Goal: Complete application form

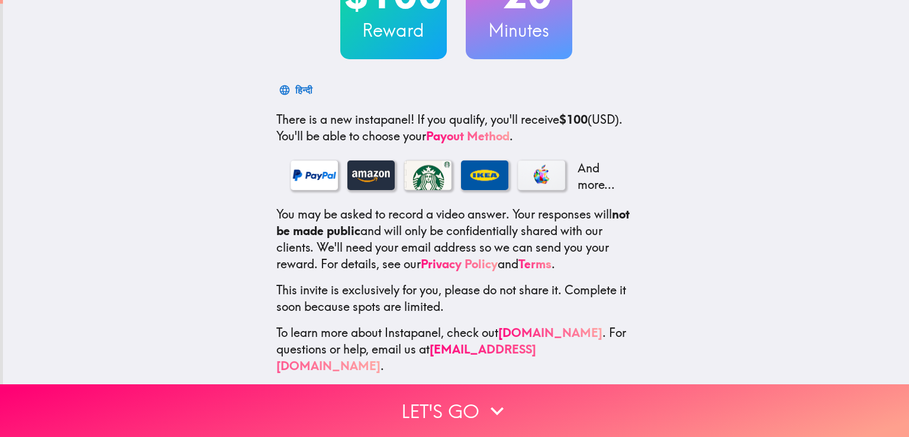
scroll to position [124, 0]
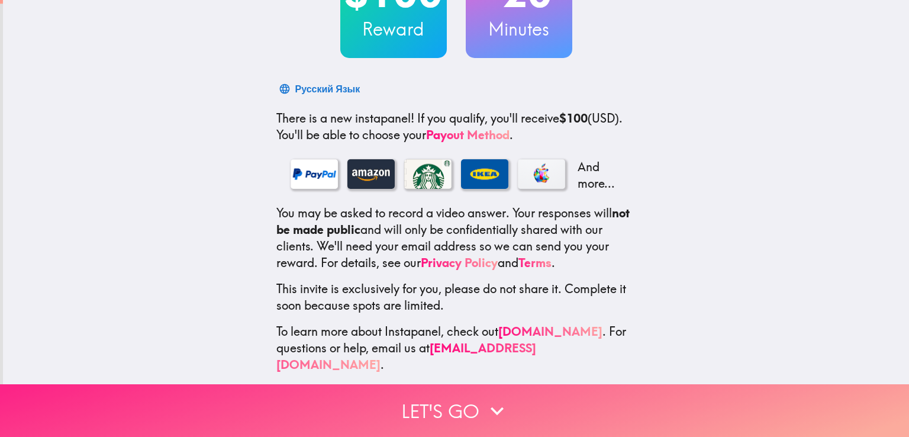
click at [452, 401] on button "Let's go" at bounding box center [454, 410] width 909 height 53
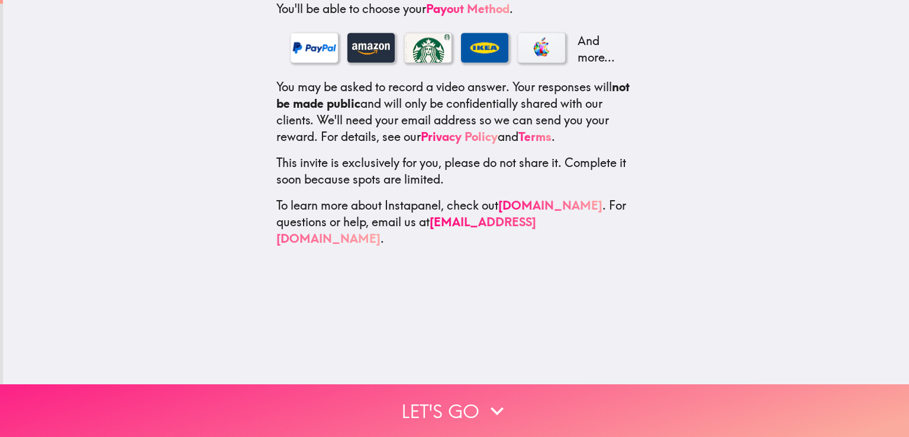
scroll to position [0, 0]
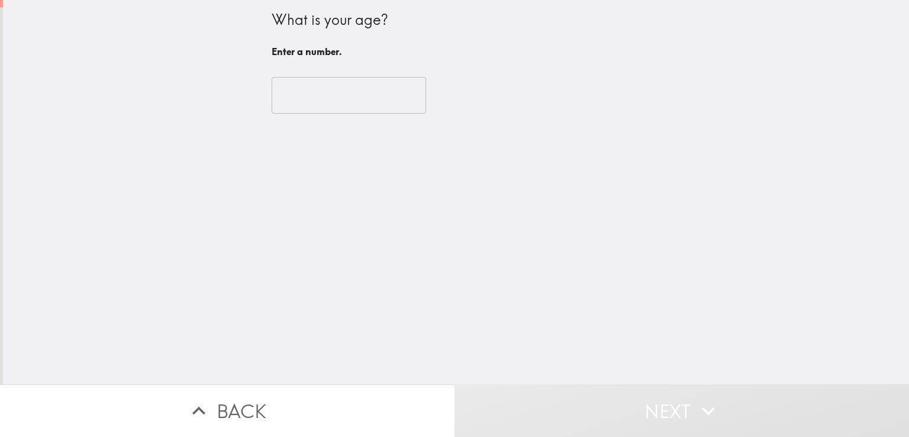
click at [336, 93] on input "number" at bounding box center [349, 95] width 155 height 37
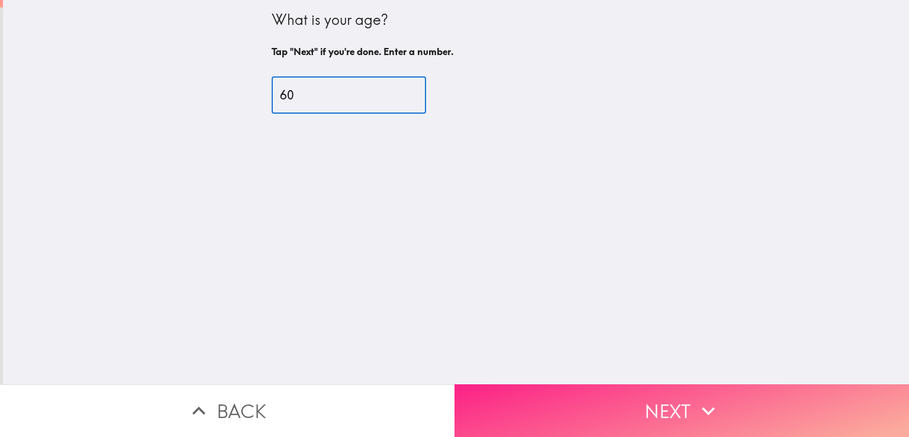
type input "60"
click at [684, 402] on button "Next" at bounding box center [682, 410] width 455 height 53
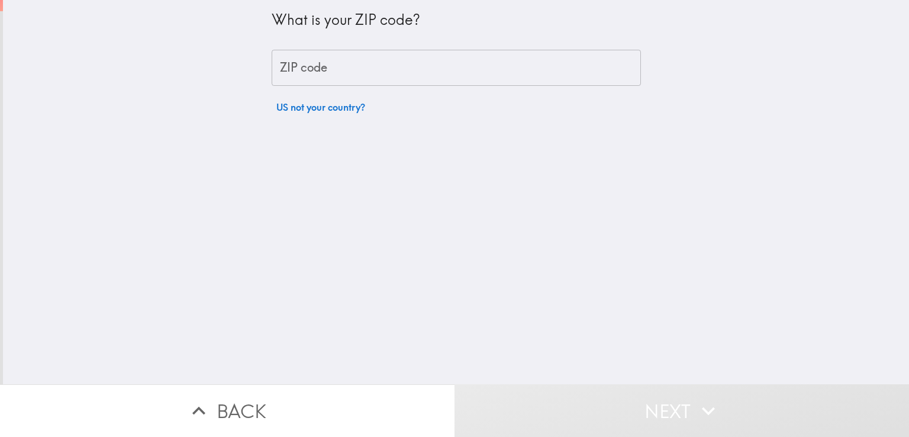
click at [350, 78] on input "ZIP code" at bounding box center [456, 68] width 369 height 37
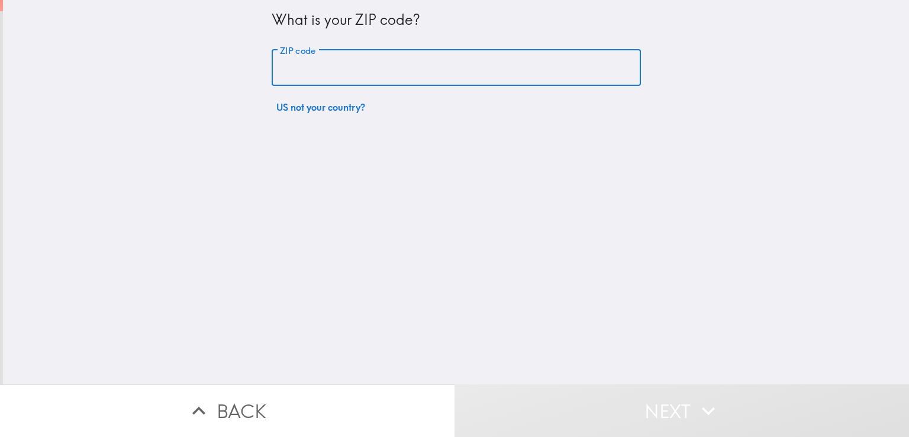
type input "33418"
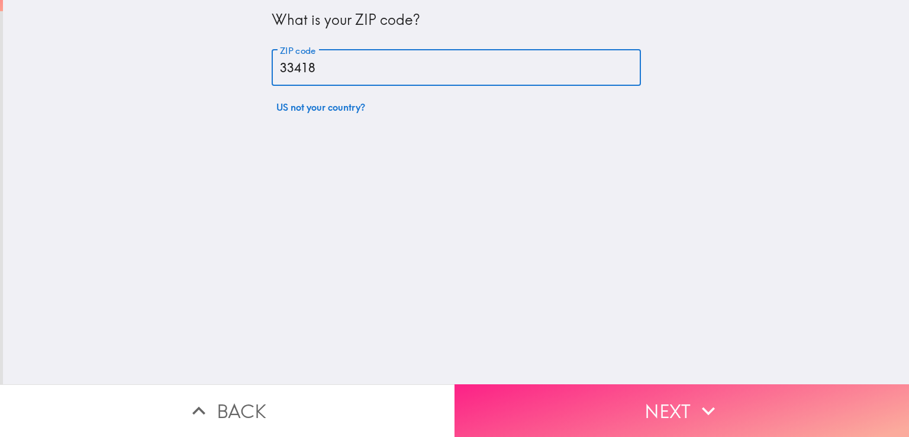
click at [696, 400] on icon "button" at bounding box center [709, 411] width 26 height 26
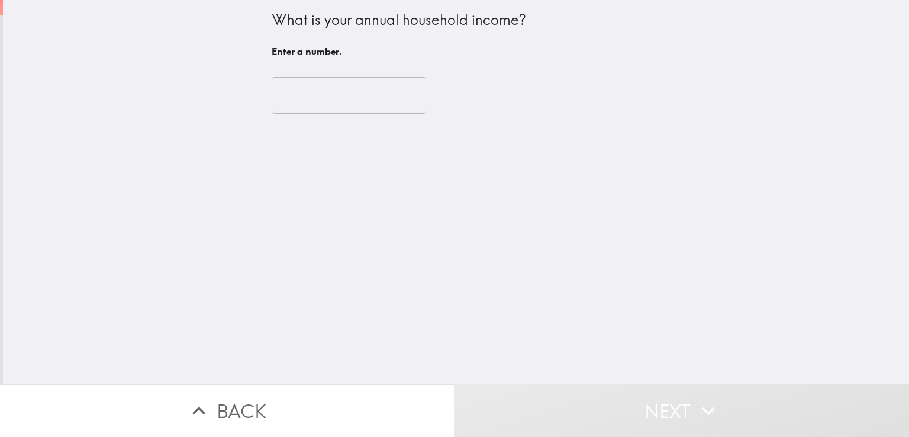
click at [302, 91] on input "number" at bounding box center [349, 95] width 155 height 37
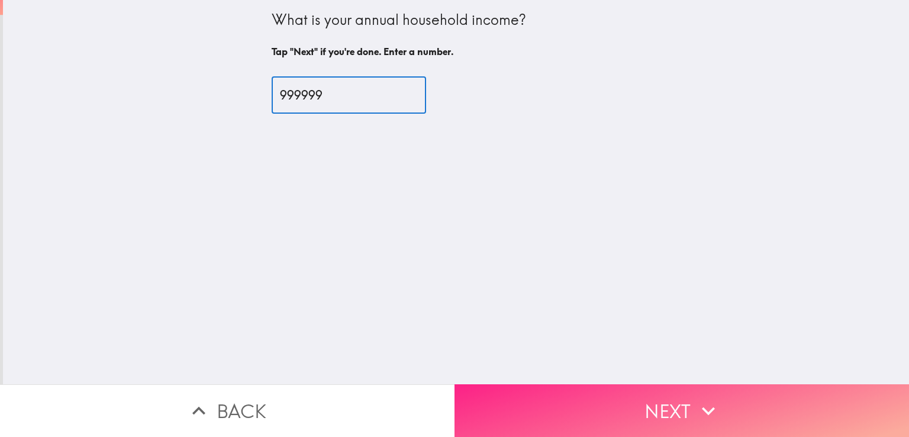
type input "999999"
click at [669, 404] on button "Next" at bounding box center [682, 410] width 455 height 53
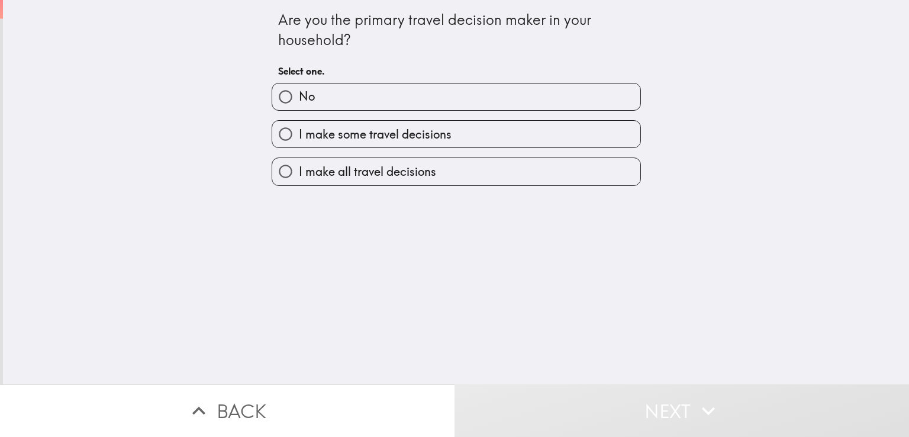
click at [371, 170] on span "I make all travel decisions" at bounding box center [367, 171] width 137 height 17
click at [299, 170] on input "I make all travel decisions" at bounding box center [285, 171] width 27 height 27
radio input "true"
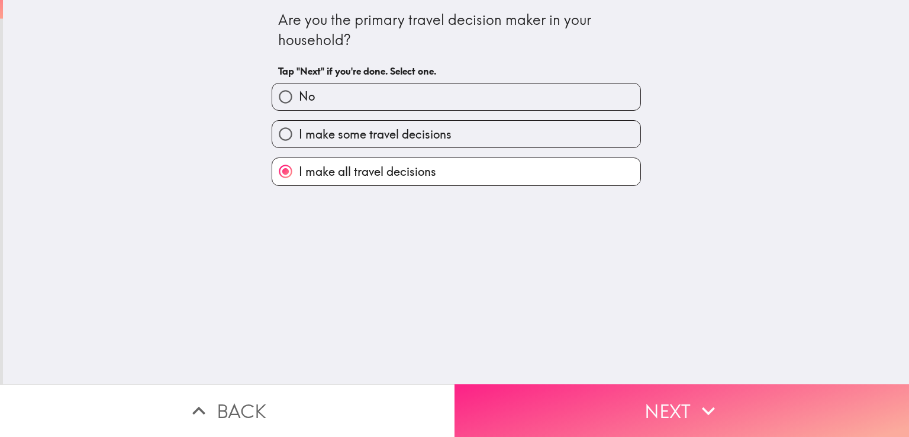
click at [681, 415] on button "Next" at bounding box center [682, 410] width 455 height 53
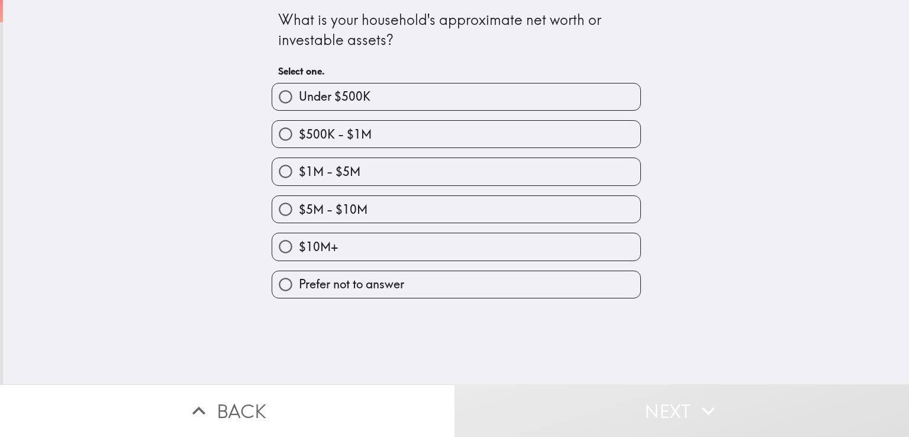
click at [348, 248] on label "$10M+" at bounding box center [456, 246] width 368 height 27
click at [299, 248] on input "$10M+" at bounding box center [285, 246] width 27 height 27
radio input "true"
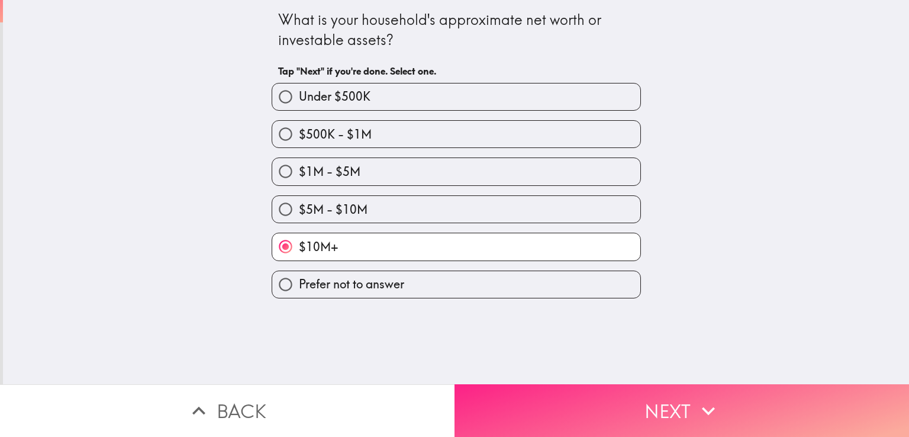
click at [682, 409] on button "Next" at bounding box center [682, 410] width 455 height 53
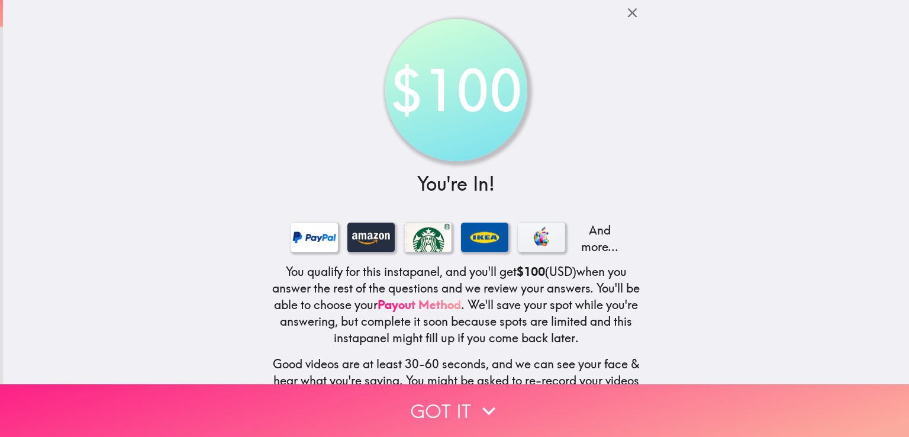
click at [451, 404] on button "Got it" at bounding box center [454, 410] width 909 height 53
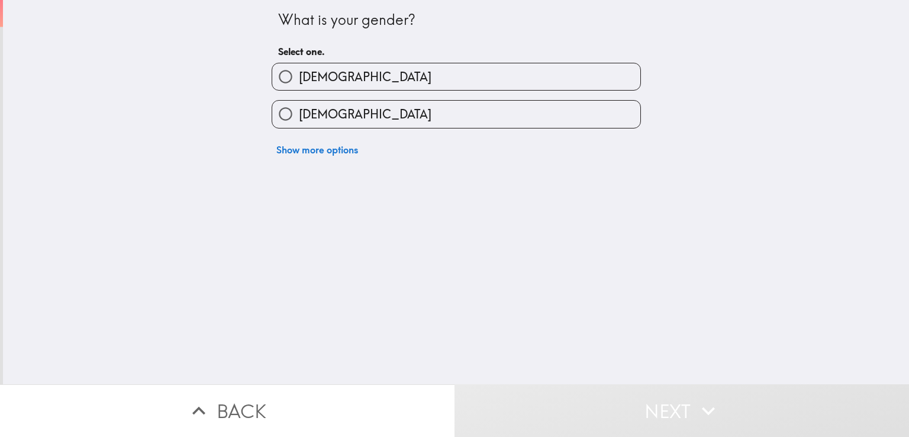
click at [313, 76] on span "[DEMOGRAPHIC_DATA]" at bounding box center [365, 77] width 133 height 17
click at [299, 76] on input "[DEMOGRAPHIC_DATA]" at bounding box center [285, 76] width 27 height 27
radio input "true"
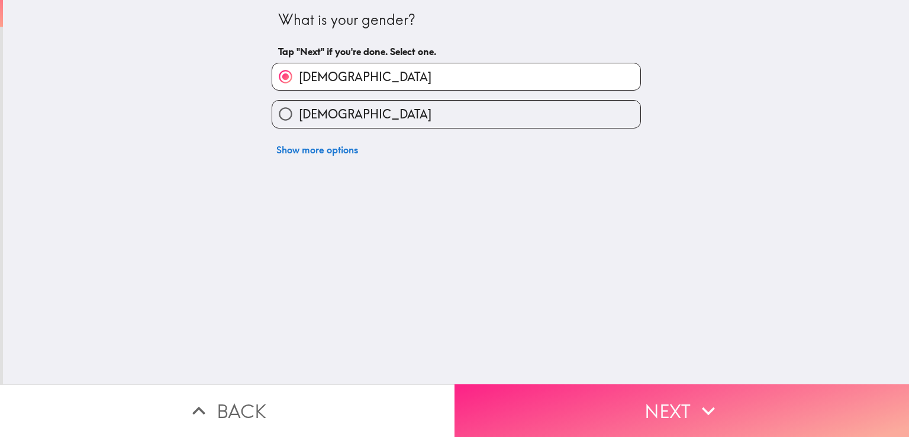
click at [671, 401] on button "Next" at bounding box center [682, 410] width 455 height 53
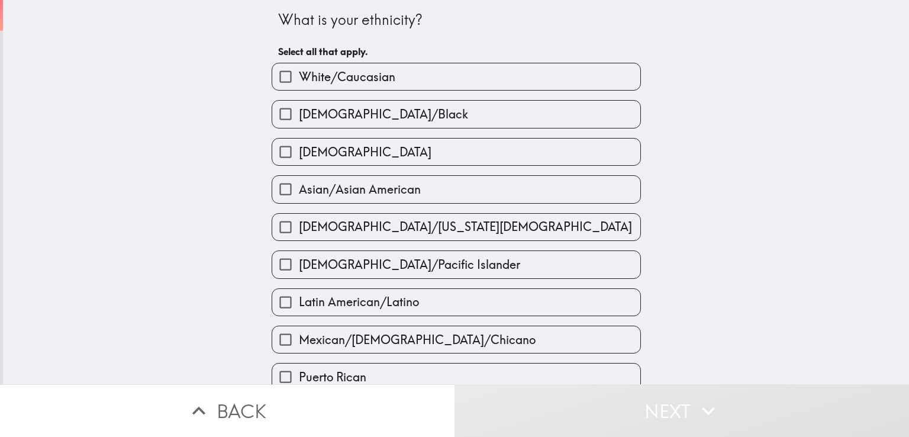
click at [379, 72] on span "White/Caucasian" at bounding box center [347, 77] width 97 height 17
click at [299, 72] on input "White/Caucasian" at bounding box center [285, 76] width 27 height 27
checkbox input "true"
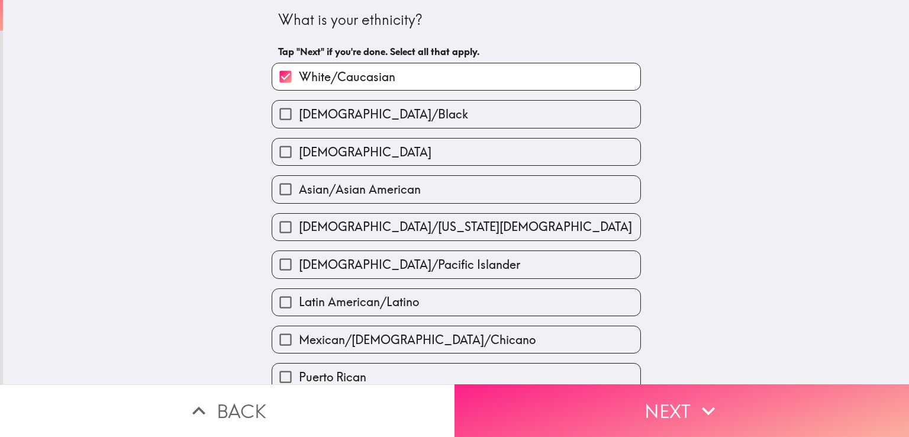
click at [662, 404] on button "Next" at bounding box center [682, 410] width 455 height 53
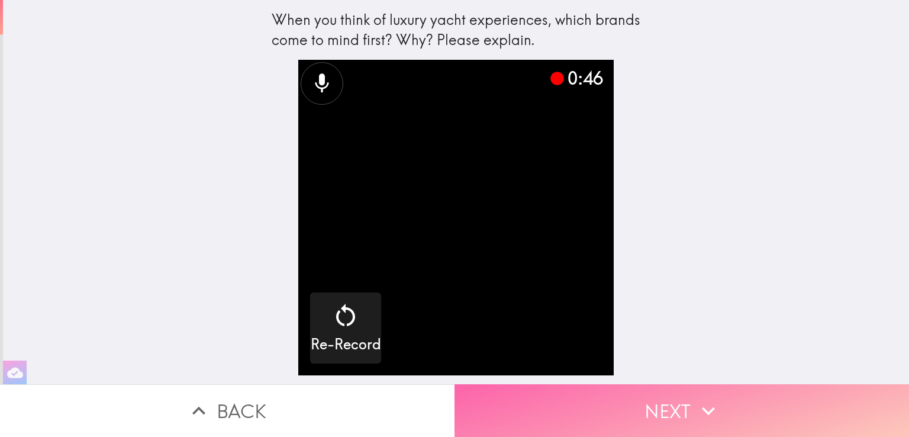
click at [650, 404] on button "Next" at bounding box center [682, 410] width 455 height 53
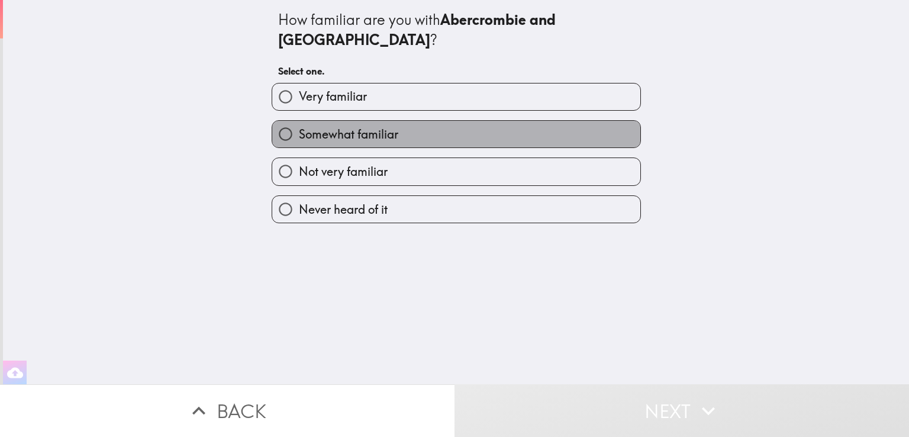
click at [405, 121] on label "Somewhat familiar" at bounding box center [456, 134] width 368 height 27
click at [299, 121] on input "Somewhat familiar" at bounding box center [285, 134] width 27 height 27
radio input "true"
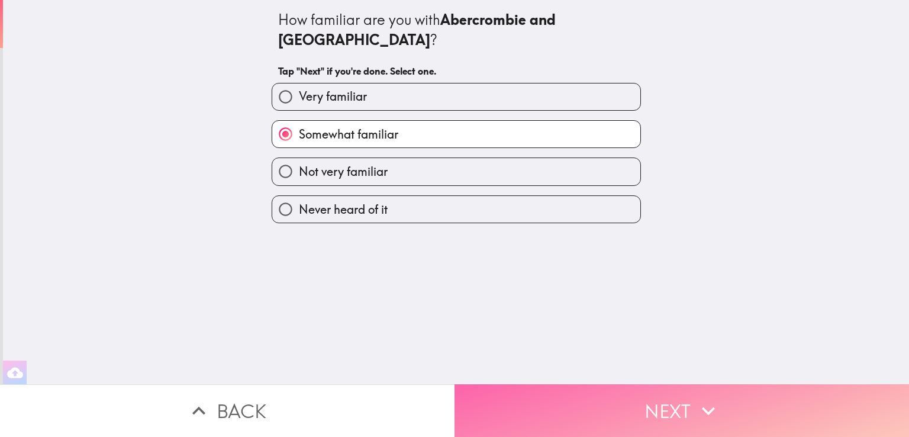
click at [680, 401] on button "Next" at bounding box center [682, 410] width 455 height 53
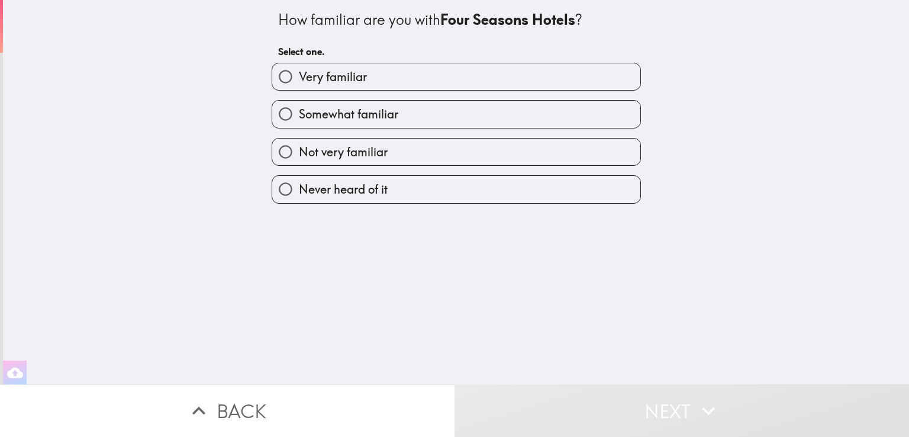
click at [376, 79] on label "Very familiar" at bounding box center [456, 76] width 368 height 27
click at [299, 79] on input "Very familiar" at bounding box center [285, 76] width 27 height 27
radio input "true"
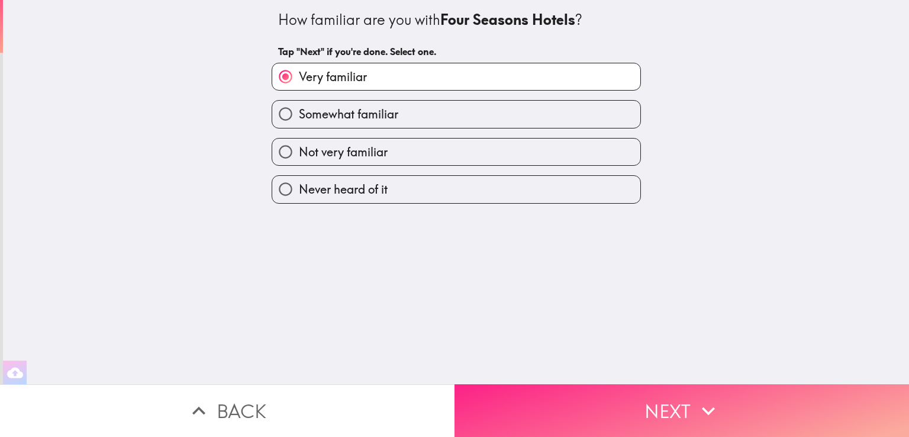
click at [682, 405] on button "Next" at bounding box center [682, 410] width 455 height 53
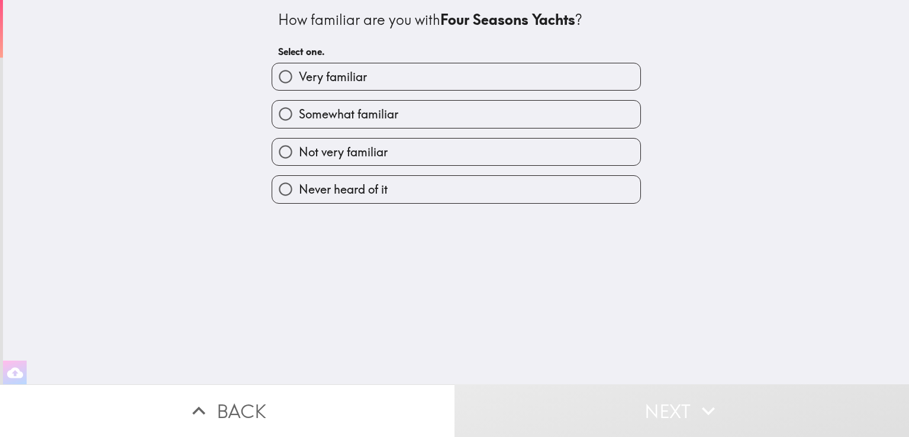
click at [365, 187] on span "Never heard of it" at bounding box center [343, 189] width 89 height 17
click at [299, 187] on input "Never heard of it" at bounding box center [285, 189] width 27 height 27
radio input "true"
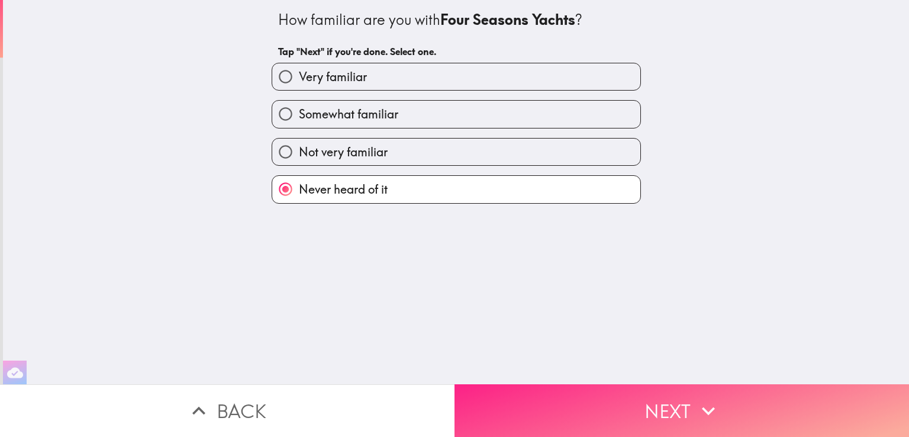
click at [663, 401] on button "Next" at bounding box center [682, 410] width 455 height 53
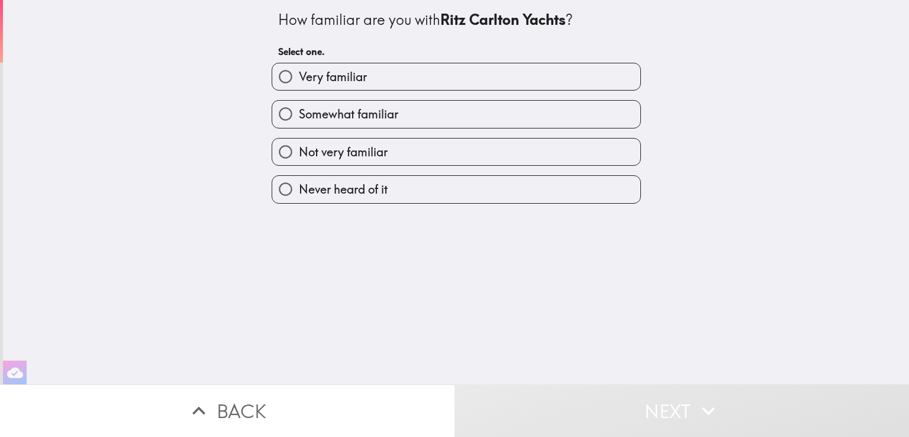
click at [440, 117] on label "Somewhat familiar" at bounding box center [456, 114] width 368 height 27
click at [299, 117] on input "Somewhat familiar" at bounding box center [285, 114] width 27 height 27
radio input "true"
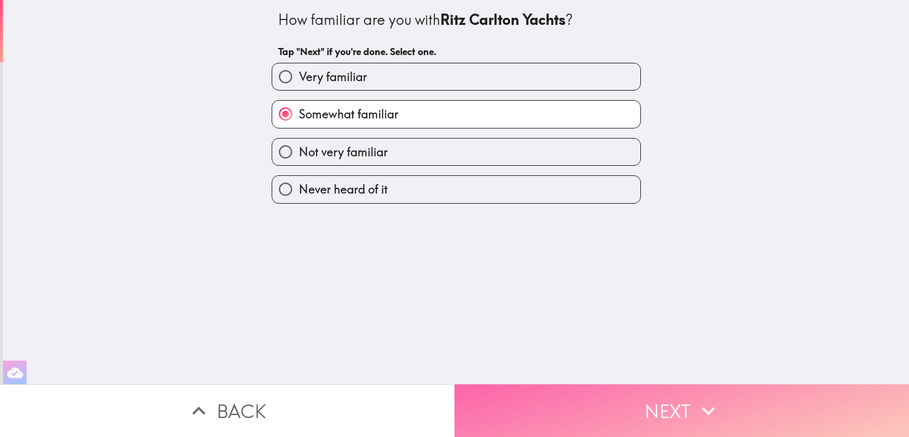
click at [669, 403] on button "Next" at bounding box center [682, 410] width 455 height 53
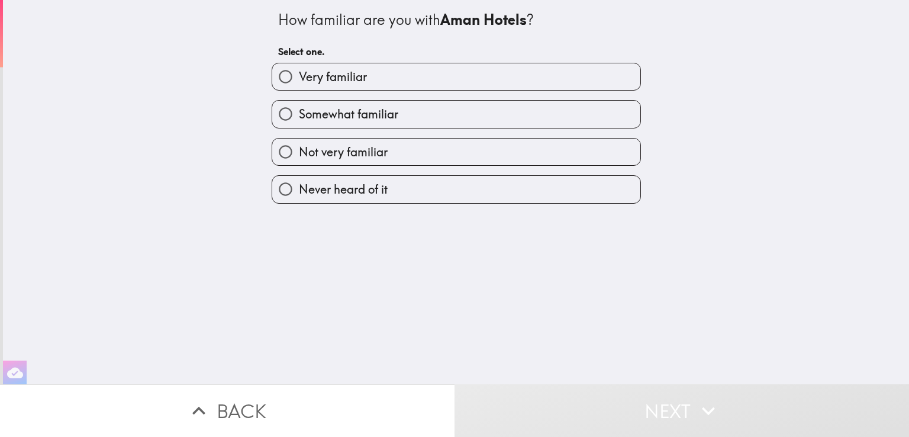
click at [417, 154] on label "Not very familiar" at bounding box center [456, 152] width 368 height 27
click at [299, 154] on input "Not very familiar" at bounding box center [285, 152] width 27 height 27
radio input "true"
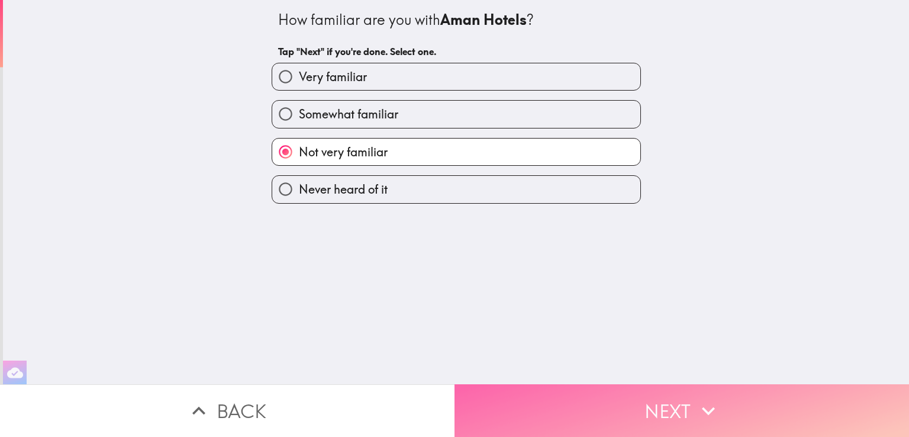
click at [653, 406] on button "Next" at bounding box center [682, 410] width 455 height 53
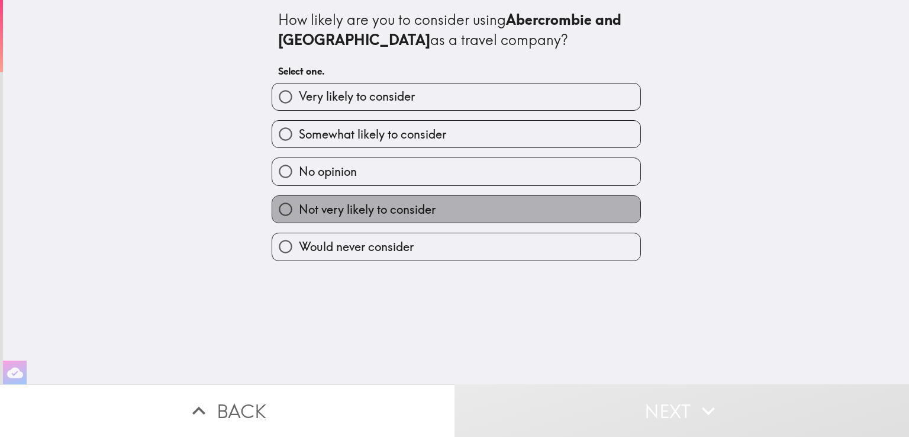
click at [435, 203] on label "Not very likely to consider" at bounding box center [456, 209] width 368 height 27
click at [299, 203] on input "Not very likely to consider" at bounding box center [285, 209] width 27 height 27
radio input "true"
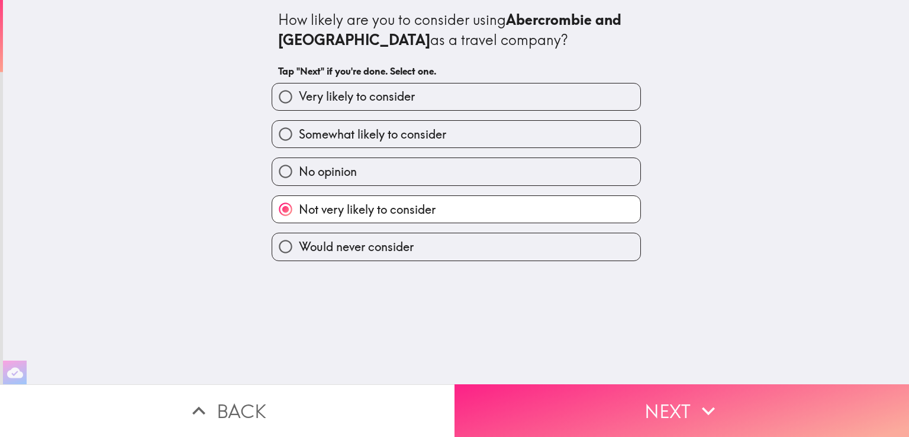
click at [675, 400] on button "Next" at bounding box center [682, 410] width 455 height 53
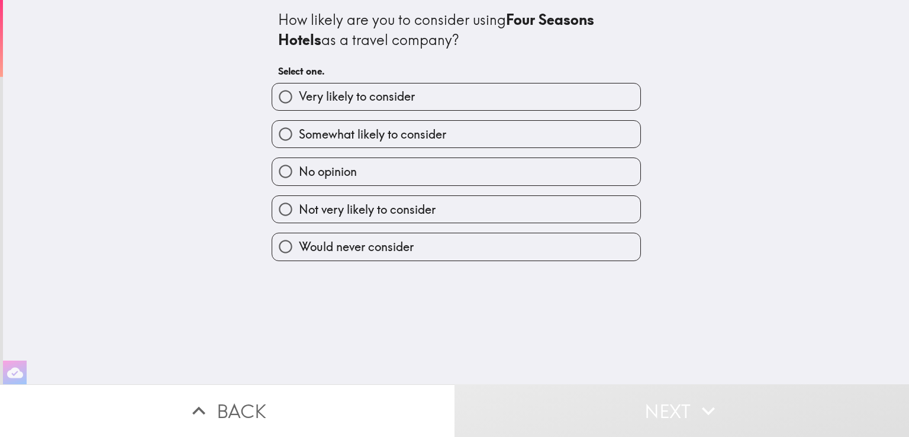
click at [414, 91] on label "Very likely to consider" at bounding box center [456, 96] width 368 height 27
click at [299, 91] on input "Very likely to consider" at bounding box center [285, 96] width 27 height 27
radio input "true"
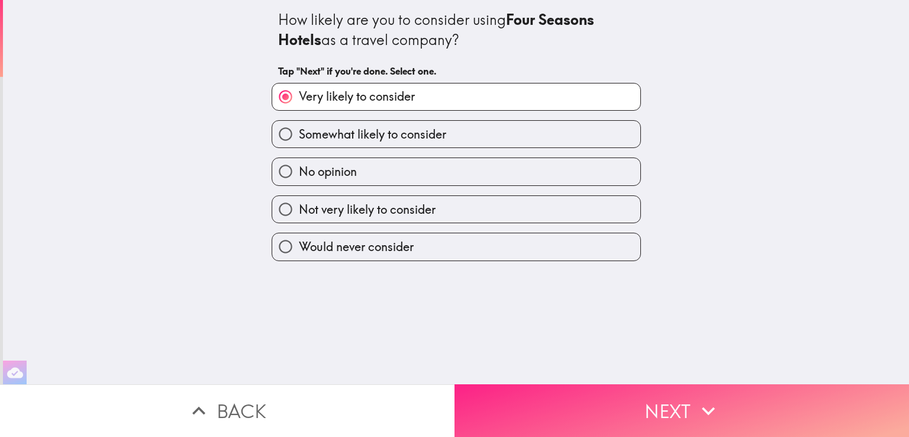
click at [687, 411] on button "Next" at bounding box center [682, 410] width 455 height 53
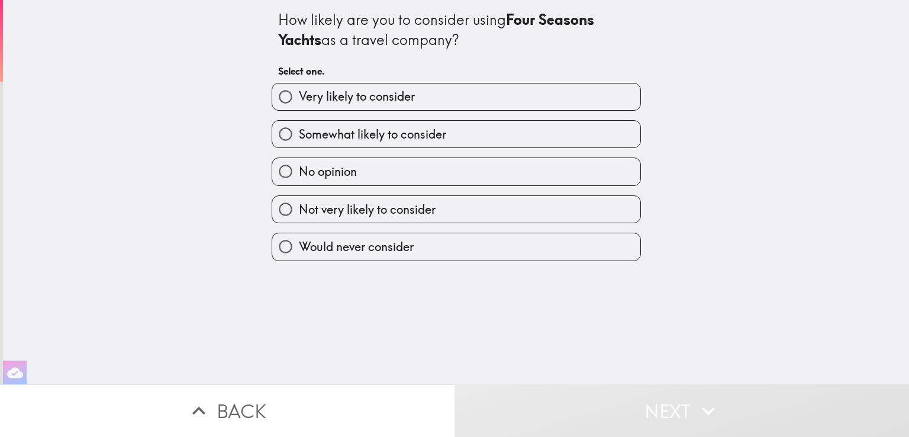
click at [443, 167] on label "No opinion" at bounding box center [456, 171] width 368 height 27
click at [299, 167] on input "No opinion" at bounding box center [285, 171] width 27 height 27
radio input "true"
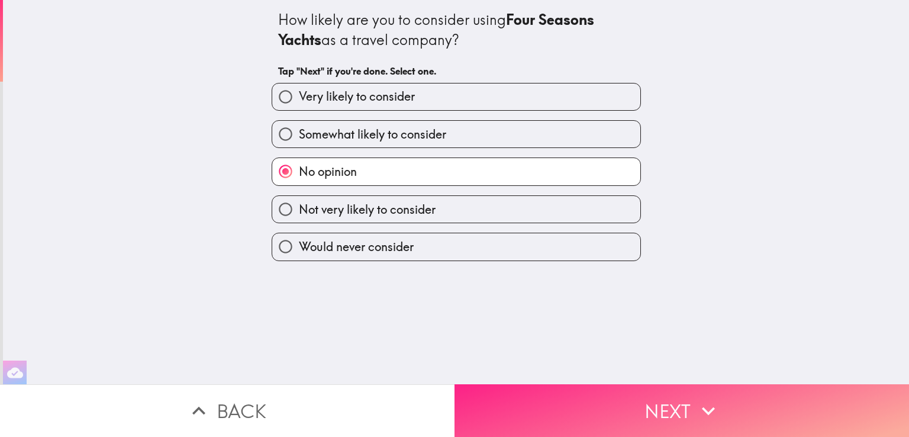
click at [696, 398] on icon "button" at bounding box center [709, 411] width 26 height 26
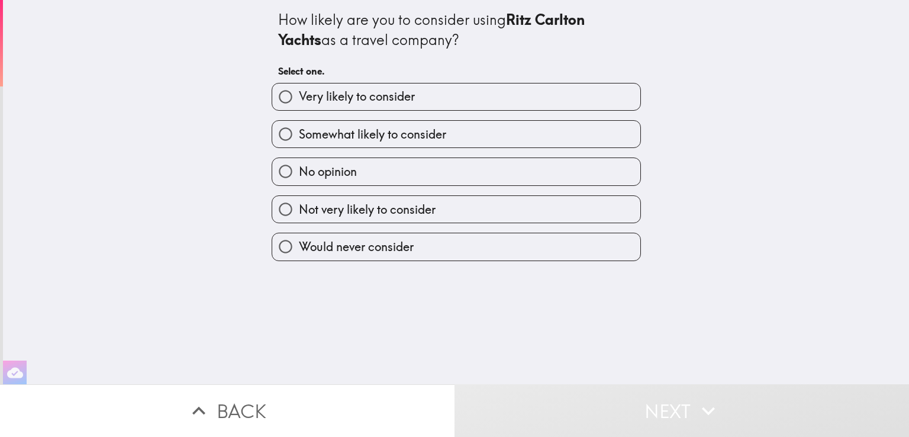
click at [500, 131] on label "Somewhat likely to consider" at bounding box center [456, 134] width 368 height 27
click at [299, 131] on input "Somewhat likely to consider" at bounding box center [285, 134] width 27 height 27
radio input "true"
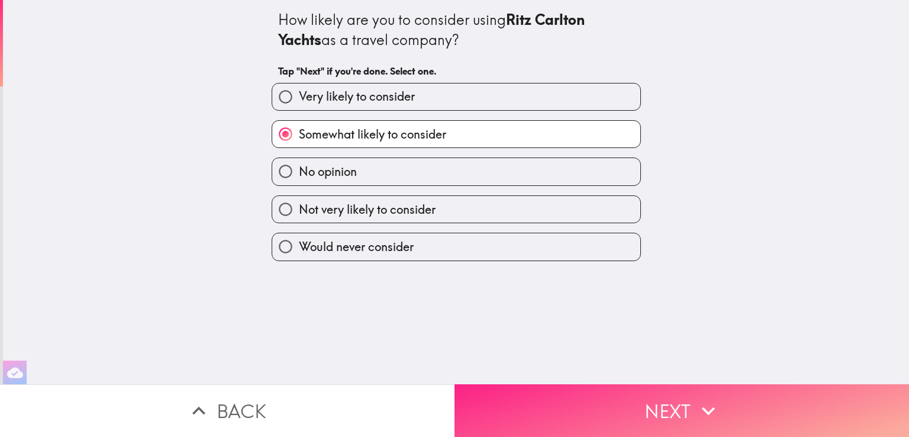
click at [625, 403] on button "Next" at bounding box center [682, 410] width 455 height 53
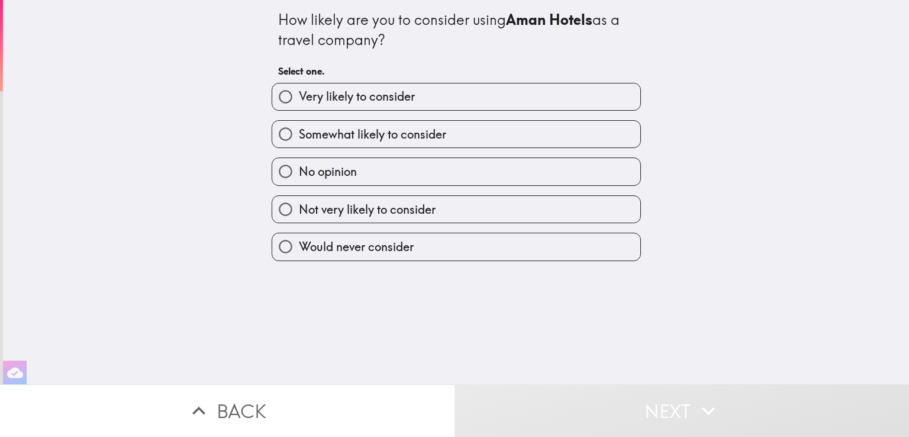
click at [430, 139] on span "Somewhat likely to consider" at bounding box center [372, 134] width 147 height 17
click at [299, 139] on input "Somewhat likely to consider" at bounding box center [285, 134] width 27 height 27
radio input "true"
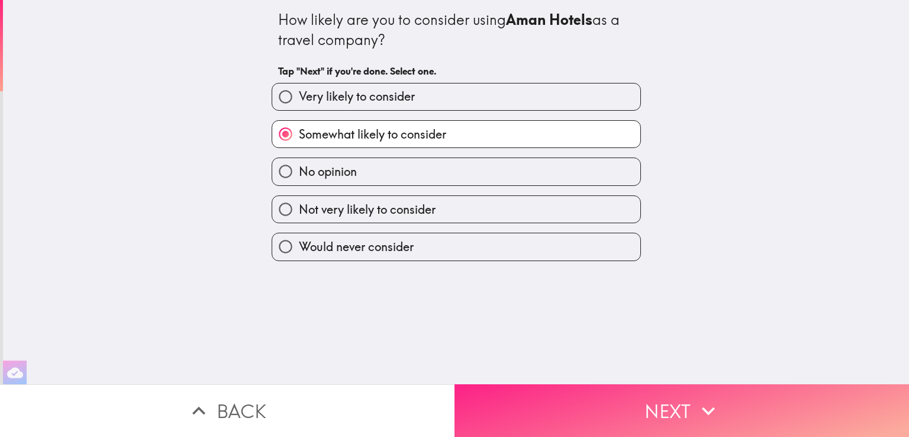
click at [668, 390] on button "Next" at bounding box center [682, 410] width 455 height 53
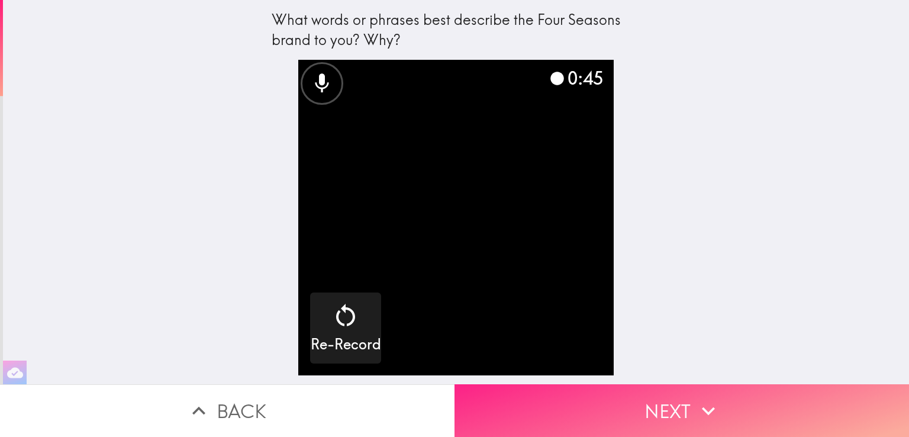
click at [675, 401] on button "Next" at bounding box center [682, 410] width 455 height 53
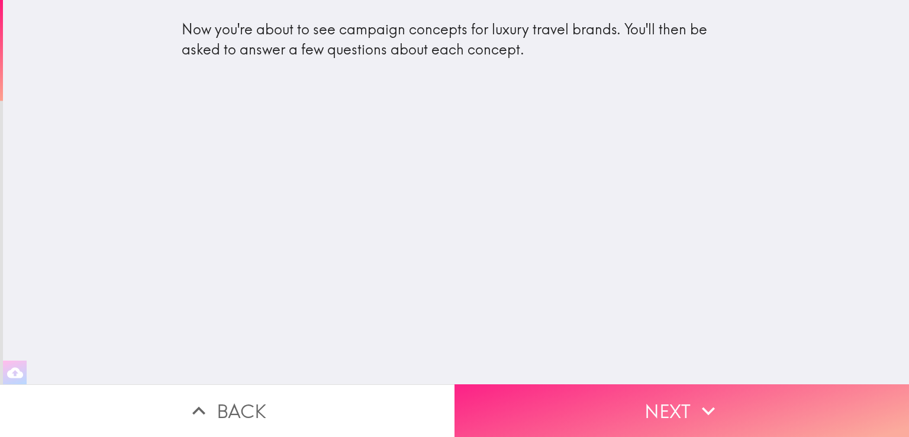
click at [678, 406] on button "Next" at bounding box center [682, 410] width 455 height 53
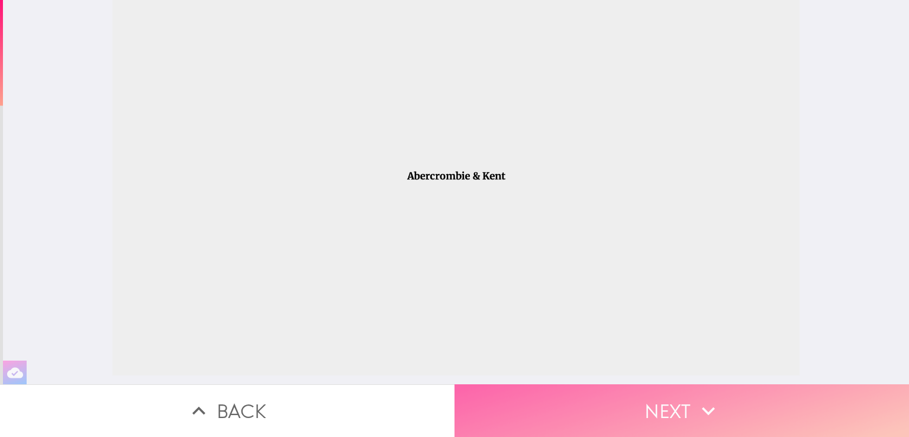
click at [682, 406] on button "Next" at bounding box center [682, 410] width 455 height 53
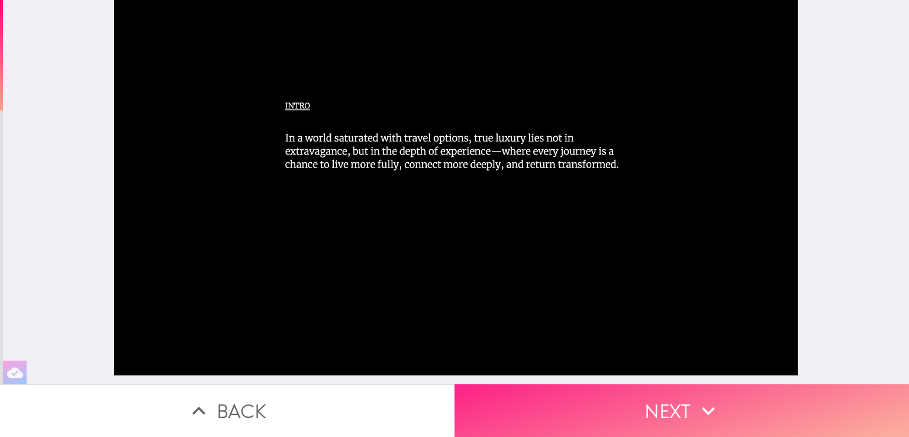
click at [682, 406] on button "Next" at bounding box center [682, 410] width 455 height 53
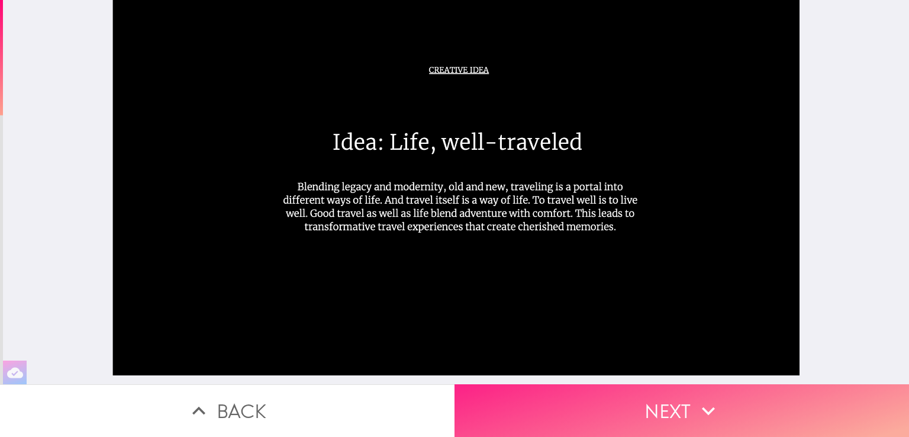
click at [682, 406] on button "Next" at bounding box center [682, 410] width 455 height 53
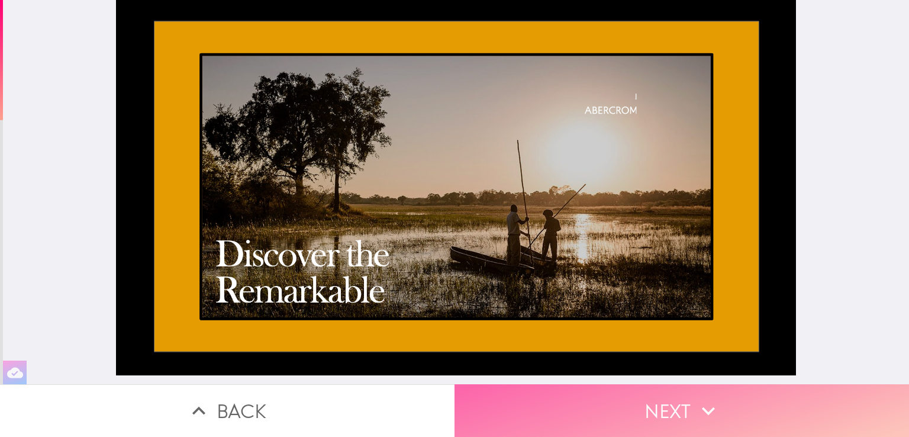
click at [682, 406] on button "Next" at bounding box center [682, 410] width 455 height 53
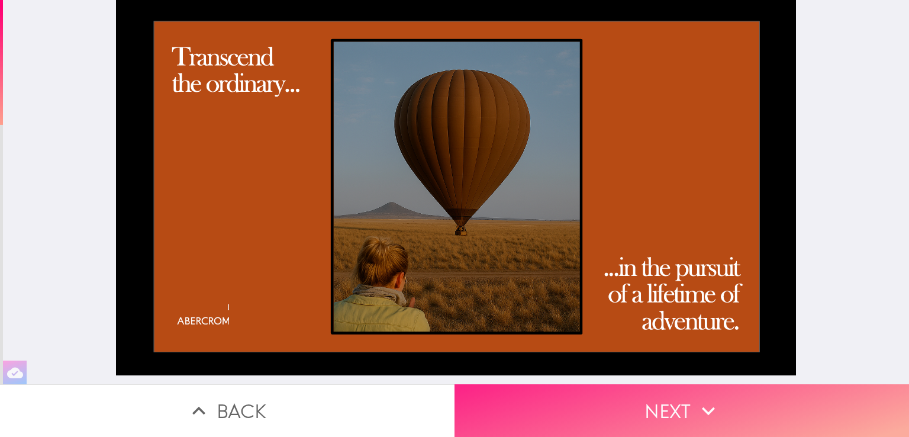
click at [682, 406] on button "Next" at bounding box center [682, 410] width 455 height 53
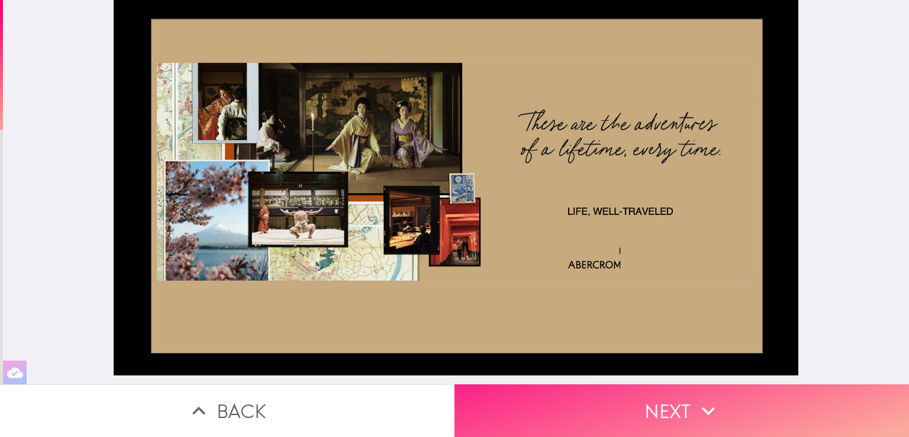
click at [708, 403] on icon "button" at bounding box center [709, 411] width 26 height 26
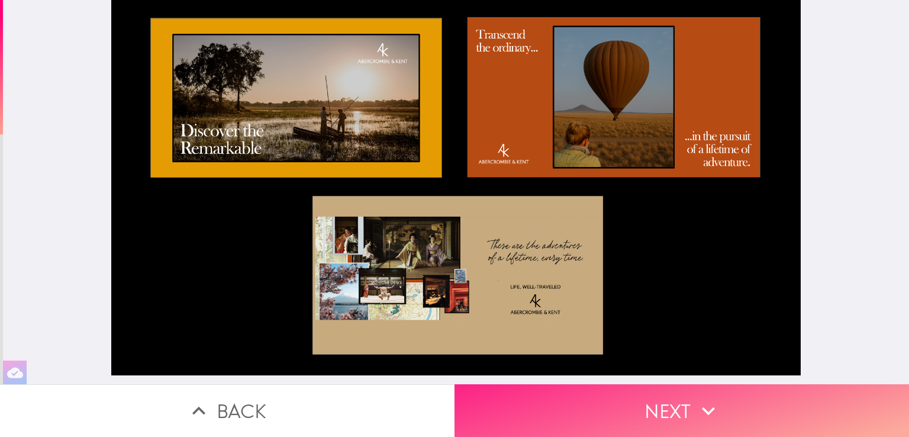
click at [708, 403] on icon "button" at bounding box center [709, 411] width 26 height 26
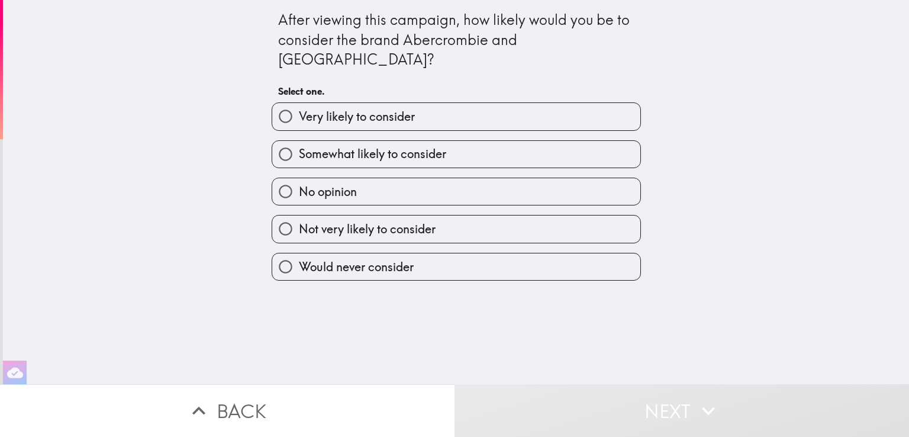
click at [432, 215] on label "Not very likely to consider" at bounding box center [456, 228] width 368 height 27
click at [299, 215] on input "Not very likely to consider" at bounding box center [285, 228] width 27 height 27
radio input "true"
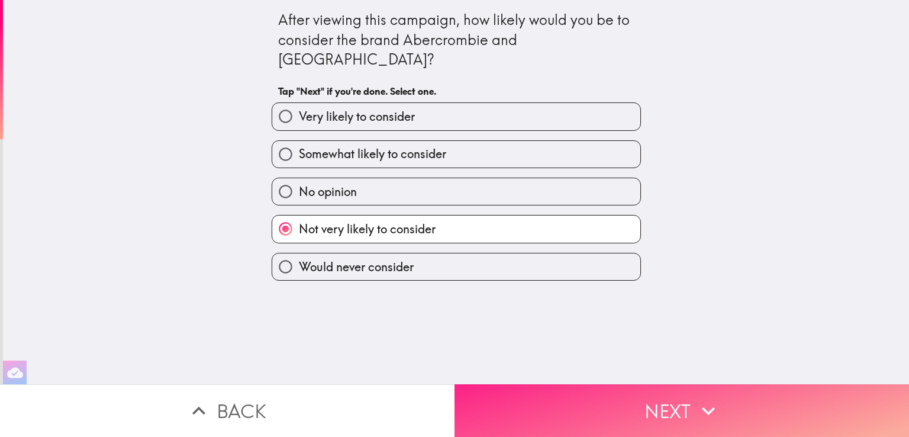
click at [663, 397] on button "Next" at bounding box center [682, 410] width 455 height 53
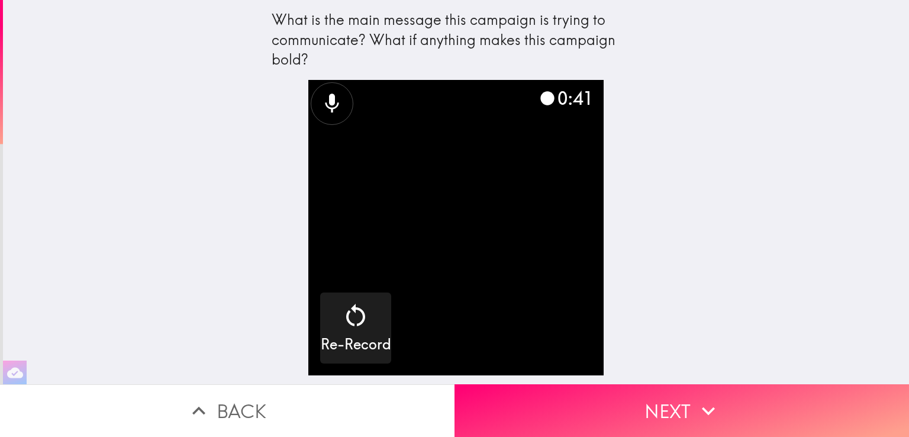
click at [696, 411] on icon "button" at bounding box center [709, 411] width 26 height 26
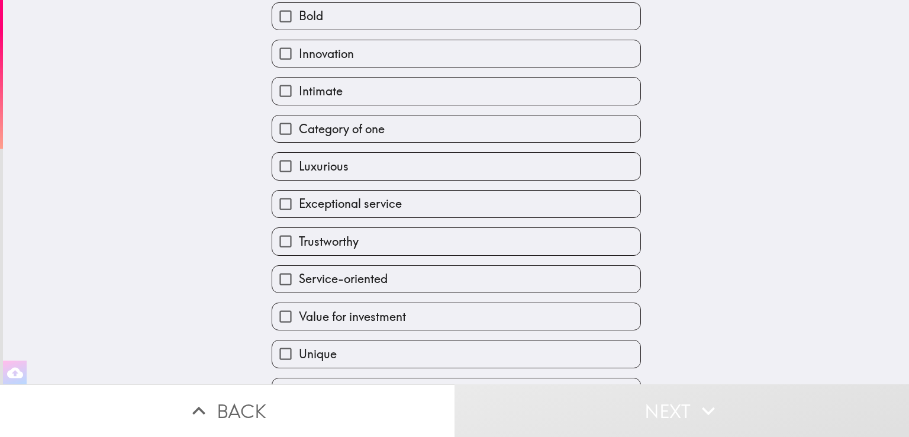
scroll to position [108, 0]
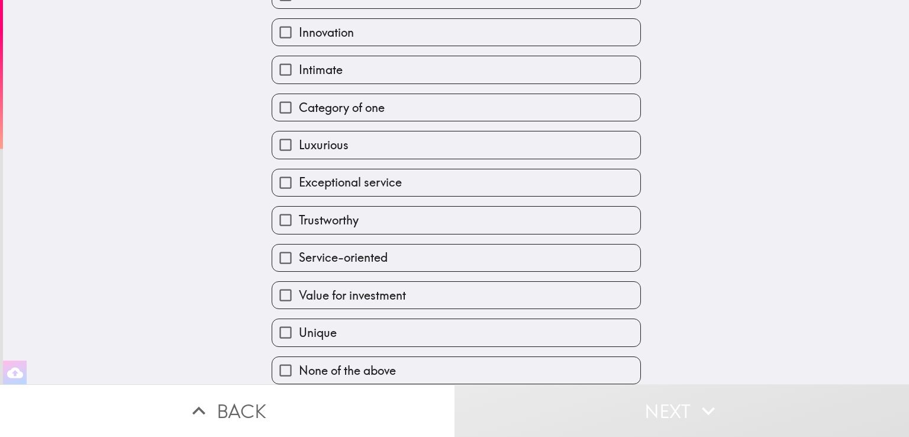
click at [395, 359] on label "None of the above" at bounding box center [456, 370] width 368 height 27
click at [299, 359] on input "None of the above" at bounding box center [285, 370] width 27 height 27
checkbox input "true"
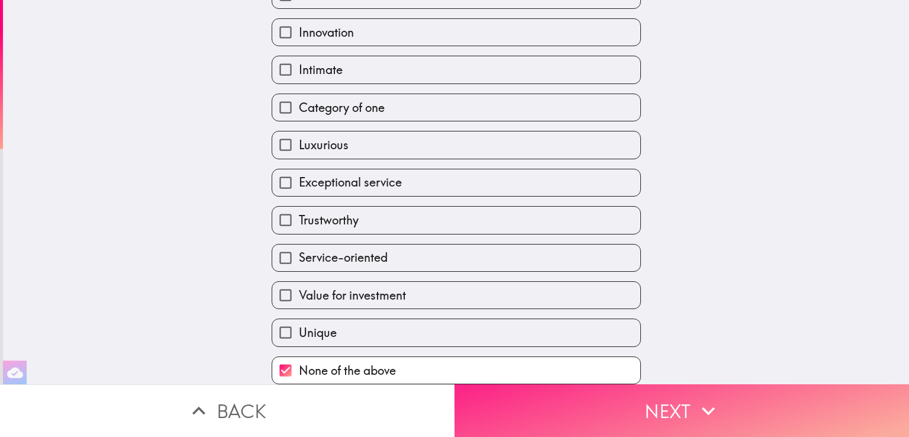
click at [676, 399] on button "Next" at bounding box center [682, 410] width 455 height 53
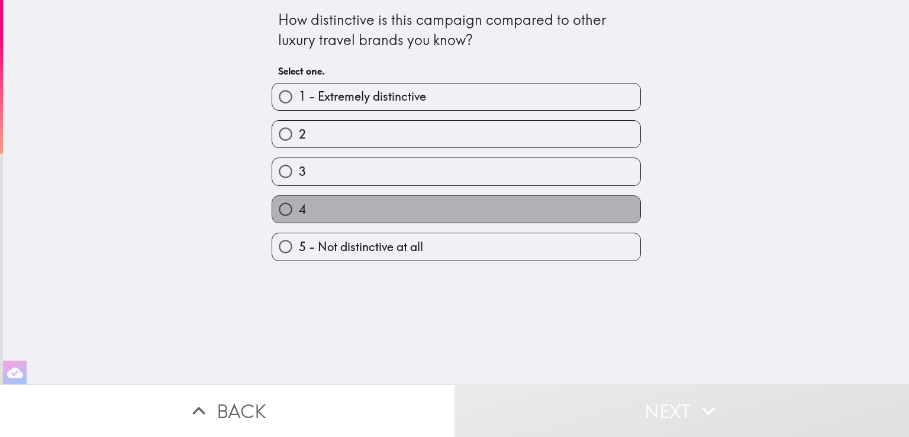
click at [385, 212] on label "4" at bounding box center [456, 209] width 368 height 27
click at [299, 212] on input "4" at bounding box center [285, 209] width 27 height 27
radio input "true"
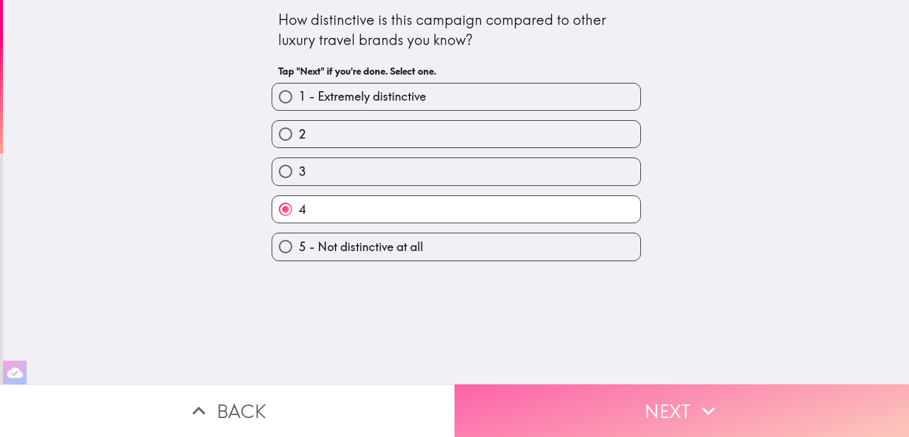
click at [662, 395] on button "Next" at bounding box center [682, 410] width 455 height 53
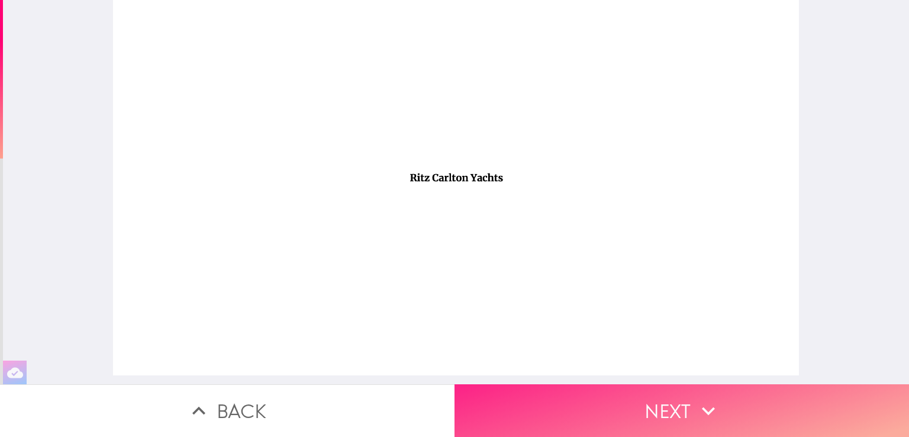
click at [671, 404] on button "Next" at bounding box center [682, 410] width 455 height 53
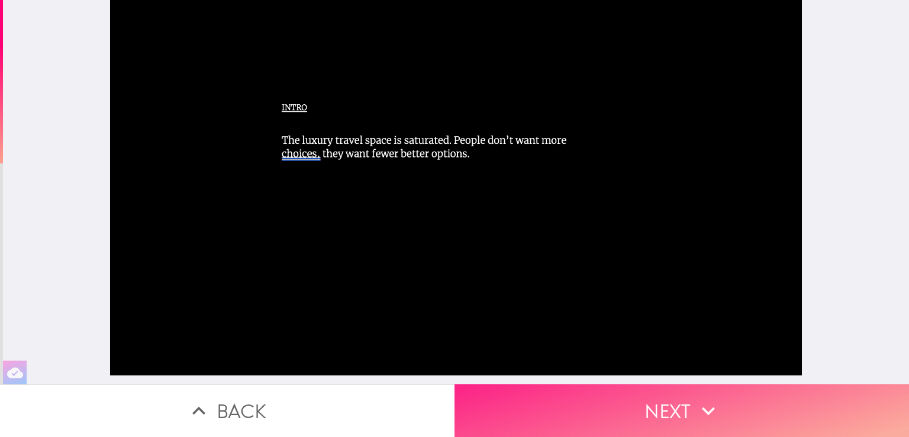
click at [707, 410] on icon "button" at bounding box center [709, 411] width 26 height 26
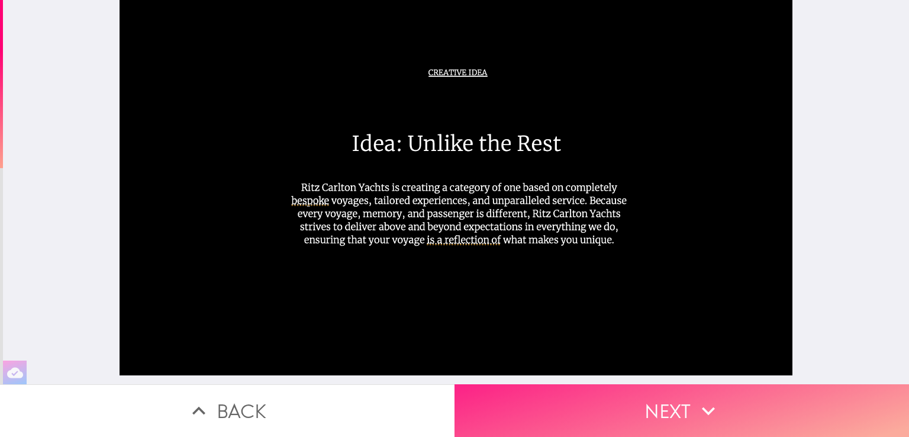
click at [707, 410] on icon "button" at bounding box center [709, 411] width 26 height 26
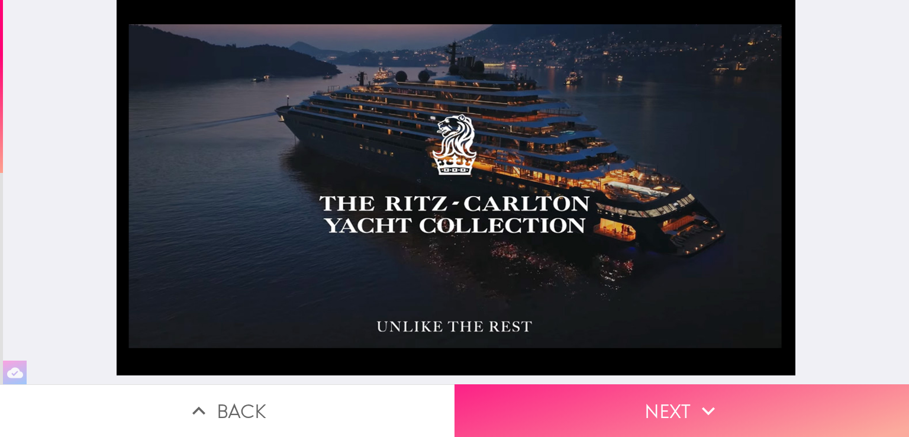
click at [707, 410] on icon "button" at bounding box center [709, 411] width 26 height 26
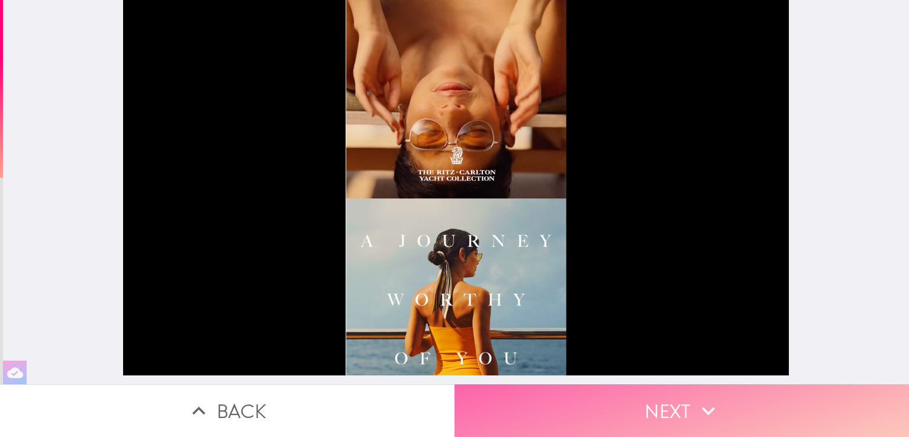
click at [707, 410] on icon "button" at bounding box center [709, 411] width 26 height 26
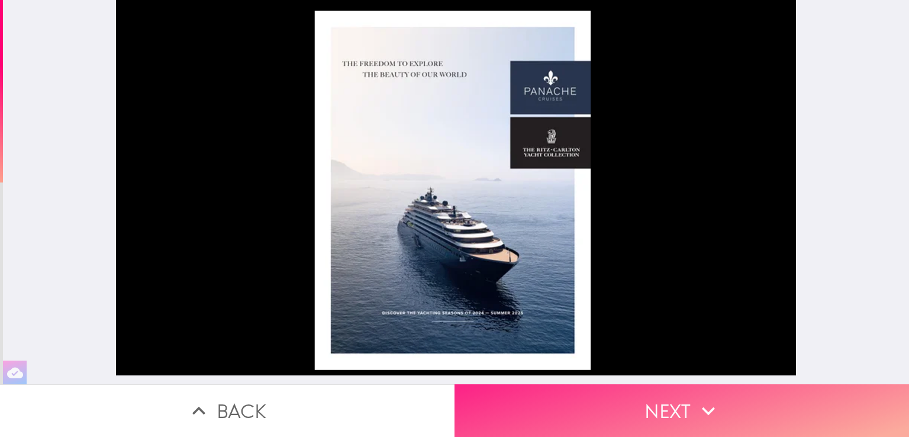
click at [708, 409] on icon "button" at bounding box center [709, 411] width 26 height 26
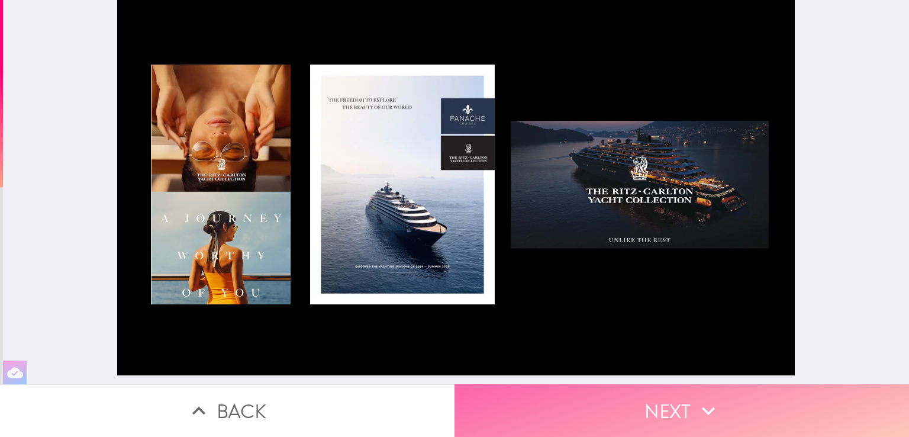
click at [708, 409] on icon "button" at bounding box center [709, 411] width 26 height 26
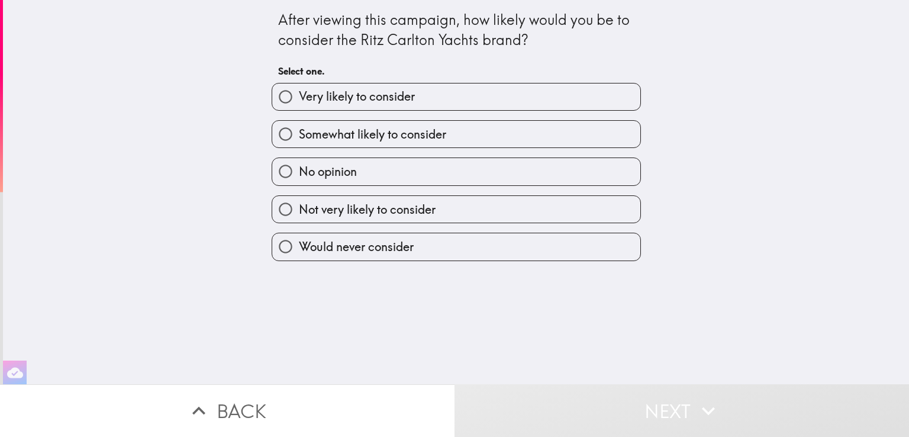
click at [476, 127] on label "Somewhat likely to consider" at bounding box center [456, 134] width 368 height 27
click at [299, 127] on input "Somewhat likely to consider" at bounding box center [285, 134] width 27 height 27
radio input "true"
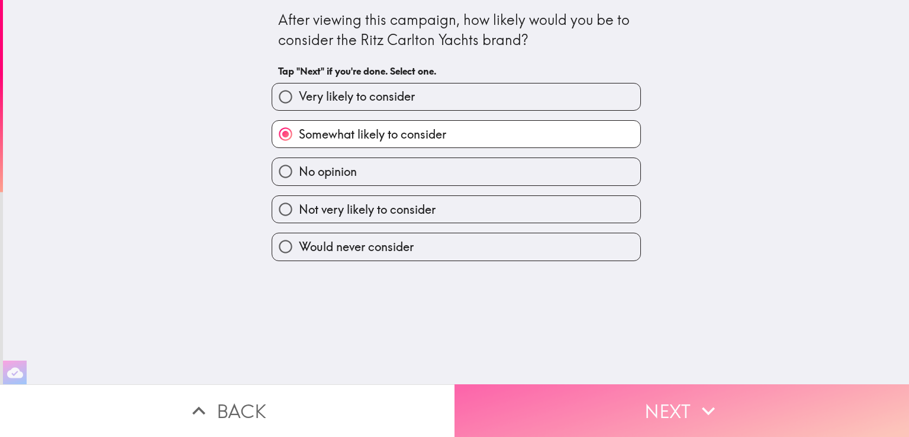
click at [710, 408] on icon "button" at bounding box center [709, 411] width 26 height 26
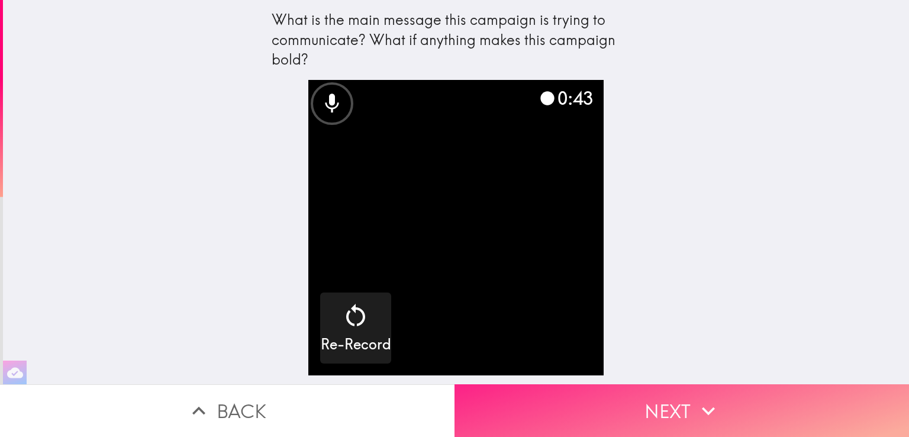
click at [684, 394] on button "Next" at bounding box center [682, 410] width 455 height 53
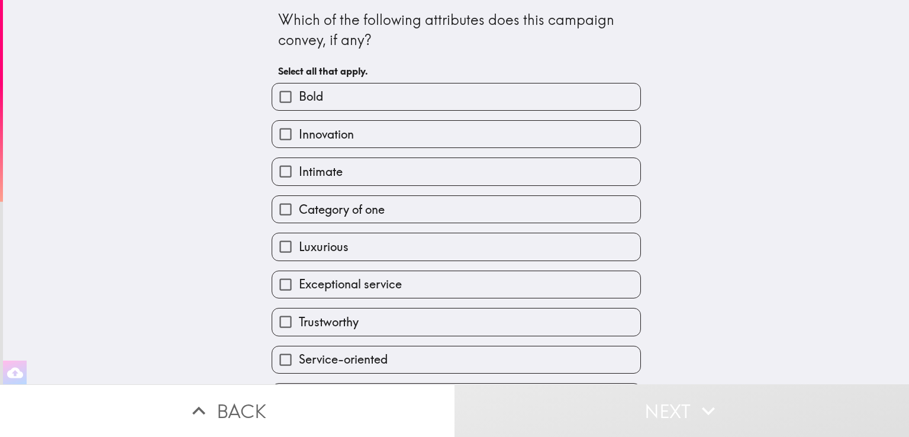
click at [613, 167] on label "Intimate" at bounding box center [456, 171] width 368 height 27
click at [299, 167] on input "Intimate" at bounding box center [285, 171] width 27 height 27
checkbox input "true"
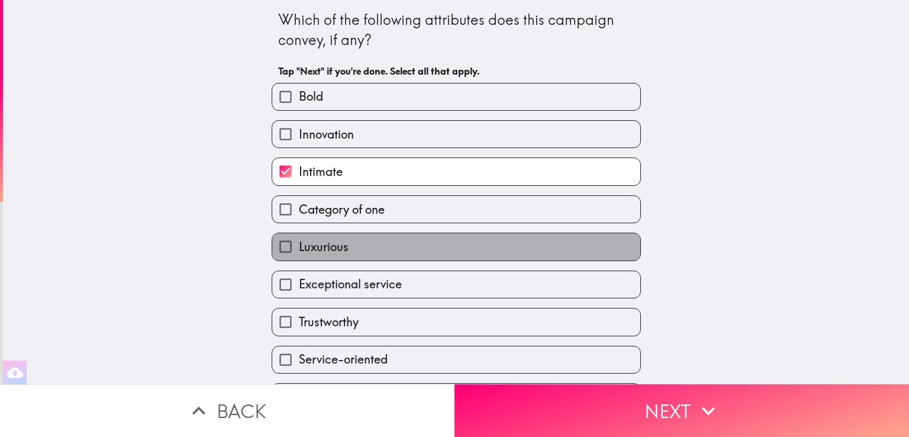
click at [592, 235] on label "Luxurious" at bounding box center [456, 246] width 368 height 27
click at [299, 235] on input "Luxurious" at bounding box center [285, 246] width 27 height 27
checkbox input "true"
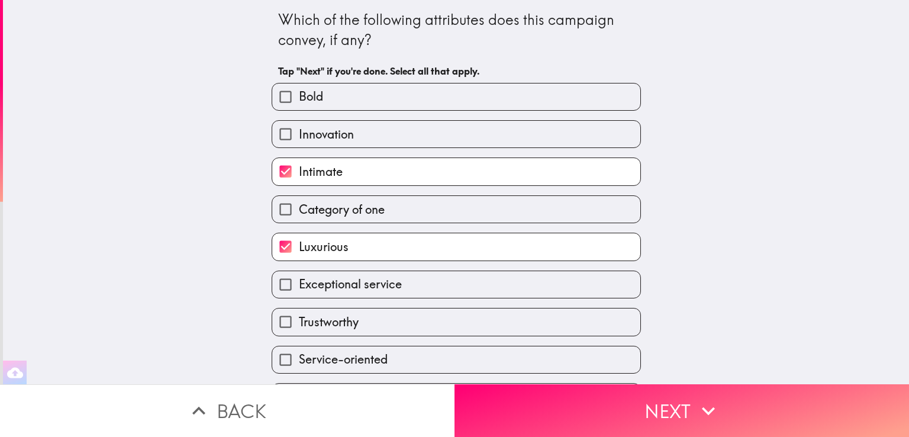
scroll to position [108, 0]
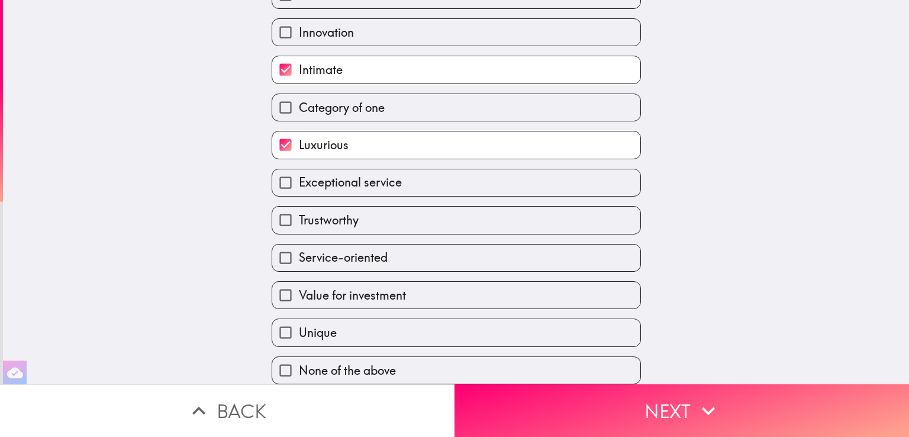
click at [601, 325] on label "Unique" at bounding box center [456, 332] width 368 height 27
click at [299, 325] on input "Unique" at bounding box center [285, 332] width 27 height 27
checkbox input "true"
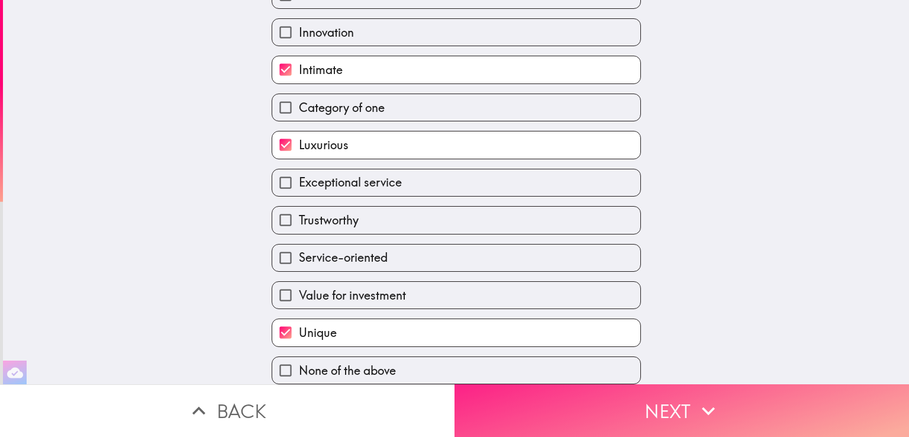
click at [671, 388] on button "Next" at bounding box center [682, 410] width 455 height 53
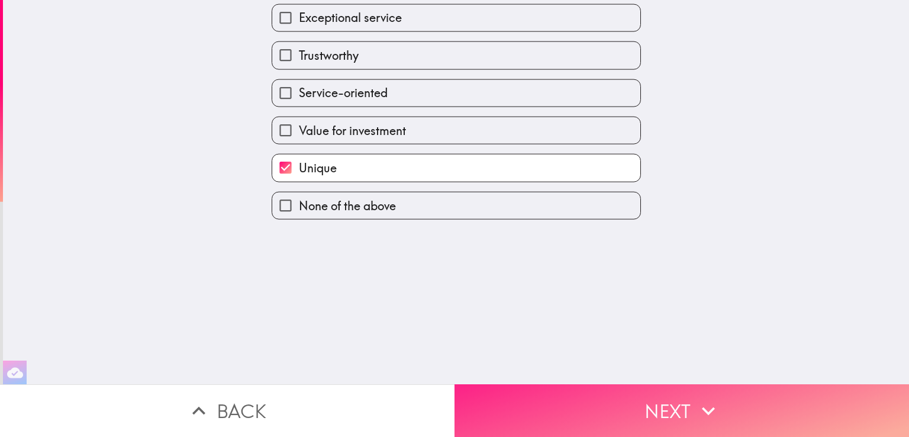
scroll to position [0, 0]
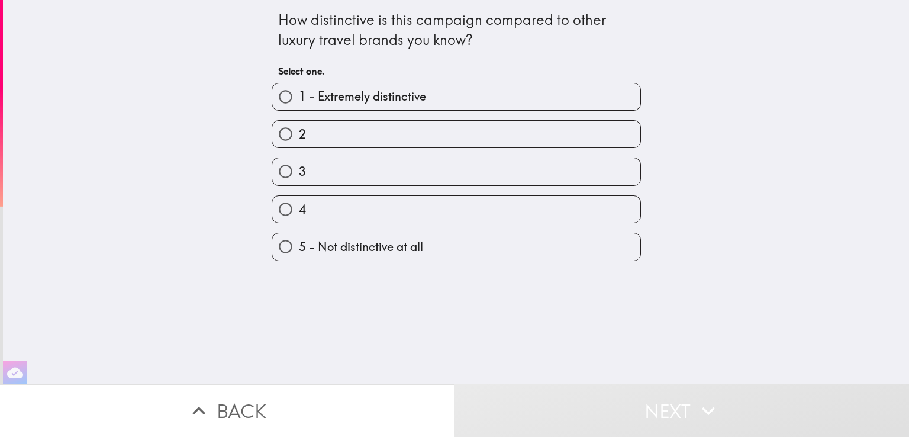
click at [419, 132] on label "2" at bounding box center [456, 134] width 368 height 27
click at [299, 132] on input "2" at bounding box center [285, 134] width 27 height 27
radio input "true"
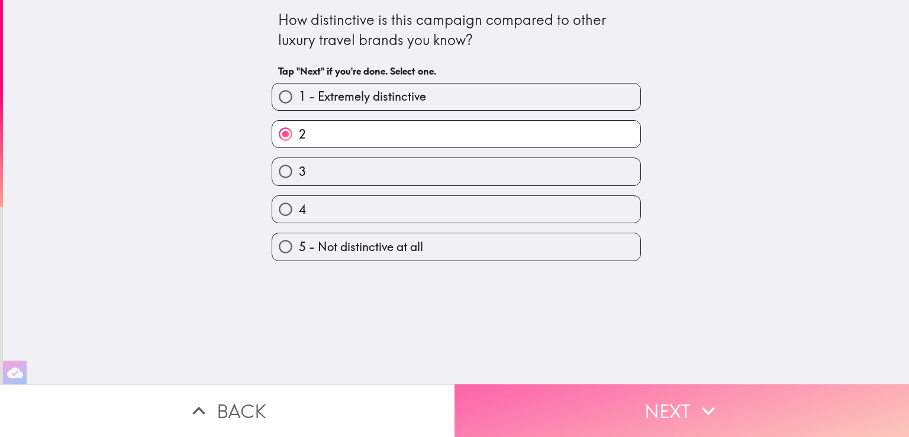
click at [677, 398] on button "Next" at bounding box center [682, 410] width 455 height 53
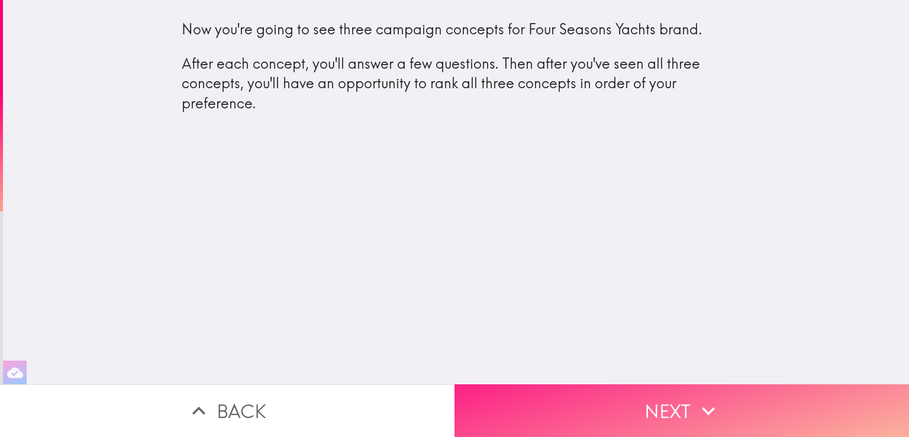
click at [671, 411] on button "Next" at bounding box center [682, 410] width 455 height 53
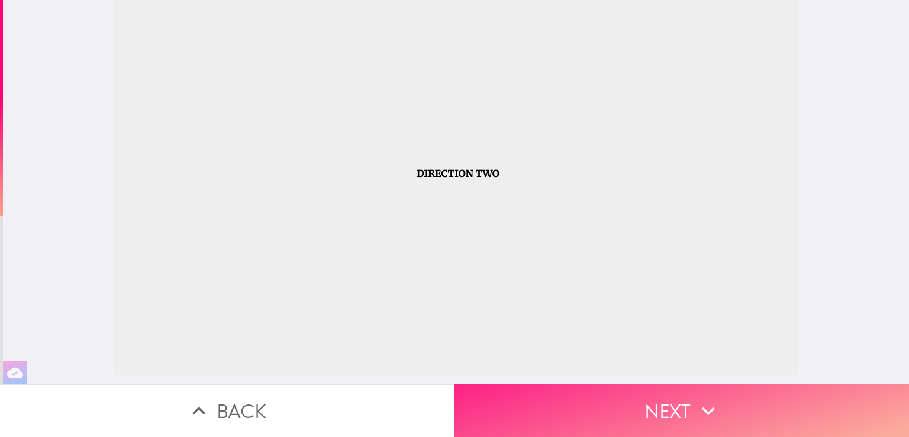
click at [667, 402] on button "Next" at bounding box center [682, 410] width 455 height 53
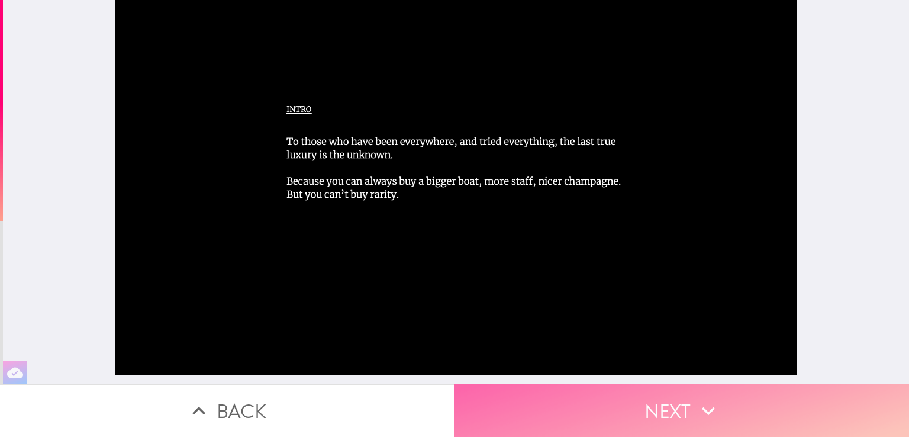
click at [696, 404] on icon "button" at bounding box center [709, 411] width 26 height 26
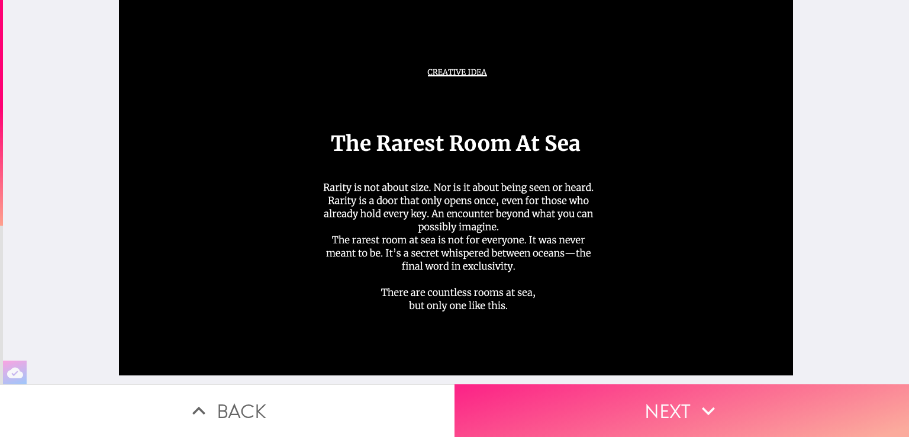
click at [696, 404] on icon "button" at bounding box center [709, 411] width 26 height 26
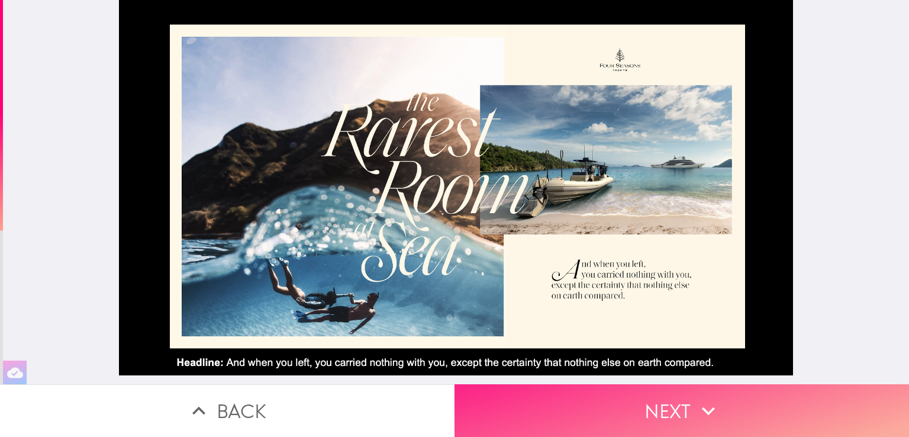
click at [779, 418] on button "Next" at bounding box center [682, 410] width 455 height 53
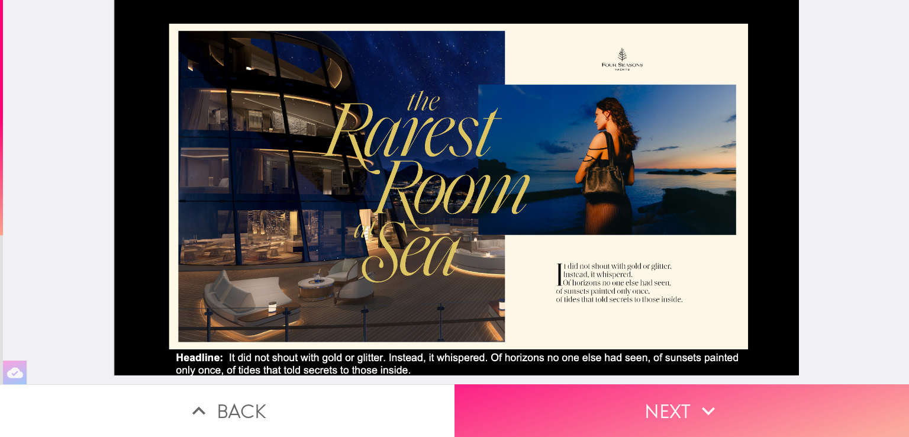
click at [775, 415] on button "Next" at bounding box center [682, 410] width 455 height 53
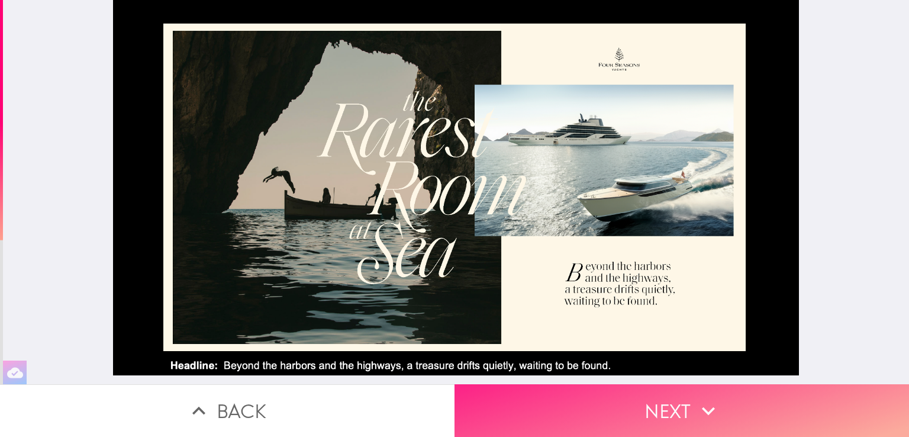
click at [773, 415] on button "Next" at bounding box center [682, 410] width 455 height 53
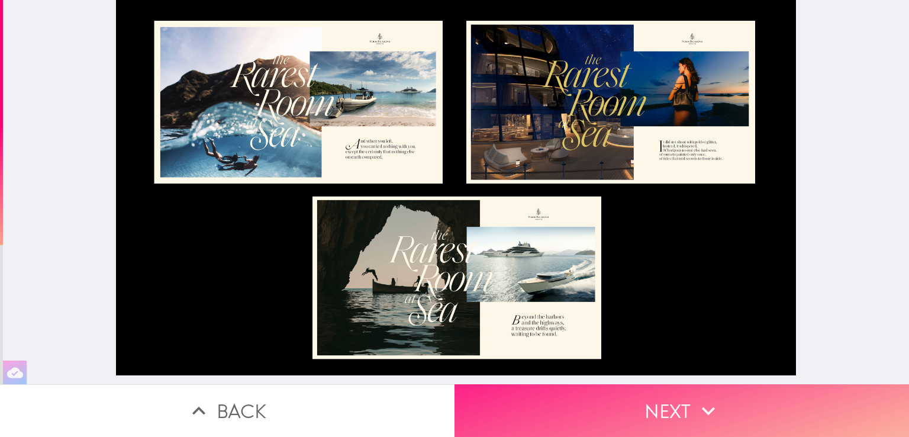
click at [774, 415] on button "Next" at bounding box center [682, 410] width 455 height 53
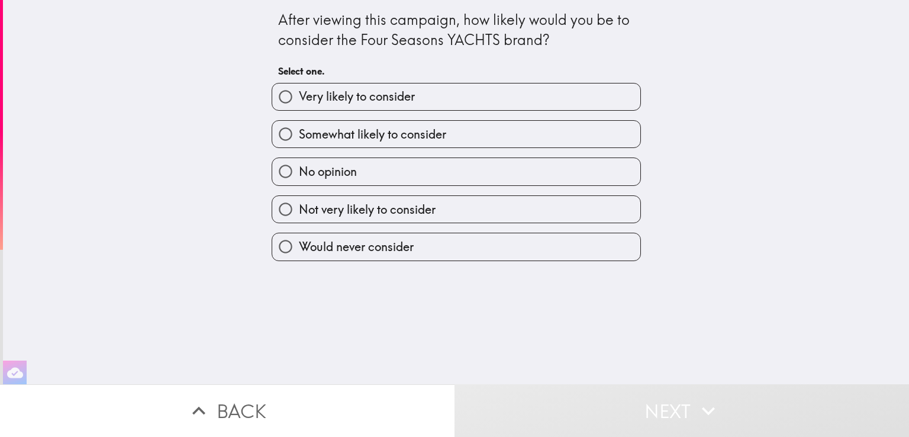
click at [531, 210] on label "Not very likely to consider" at bounding box center [456, 209] width 368 height 27
click at [299, 210] on input "Not very likely to consider" at bounding box center [285, 209] width 27 height 27
radio input "true"
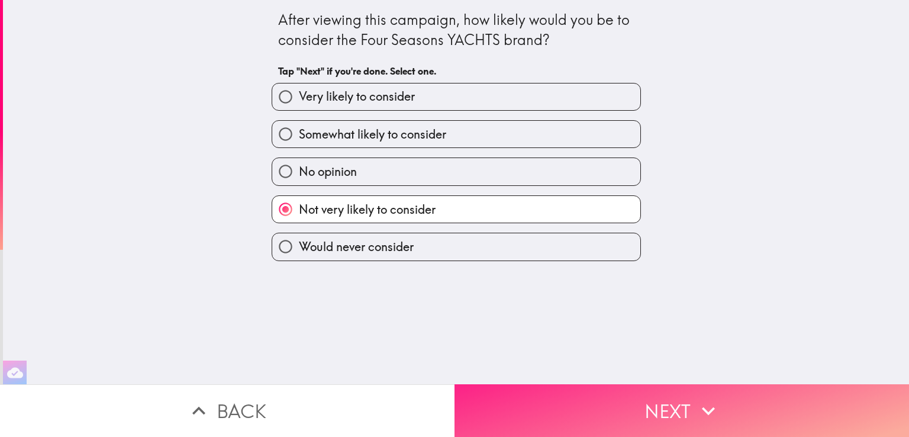
click at [700, 415] on button "Next" at bounding box center [682, 410] width 455 height 53
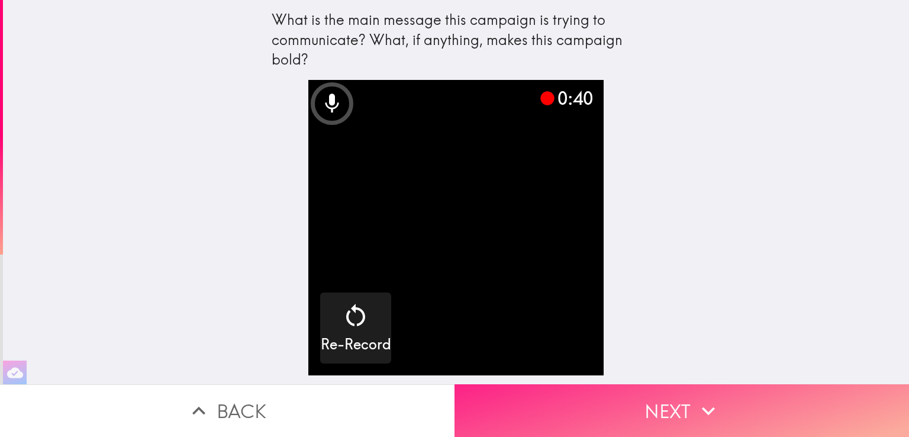
click at [689, 401] on button "Next" at bounding box center [682, 410] width 455 height 53
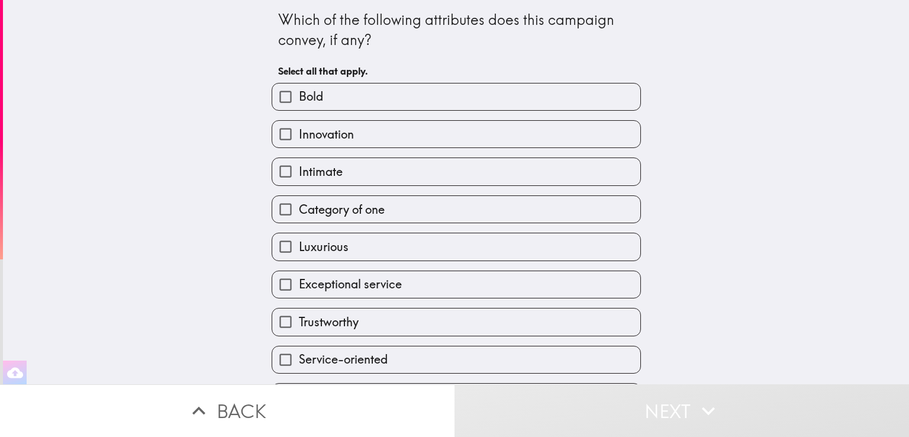
click at [542, 168] on label "Intimate" at bounding box center [456, 171] width 368 height 27
click at [299, 168] on input "Intimate" at bounding box center [285, 171] width 27 height 27
checkbox input "true"
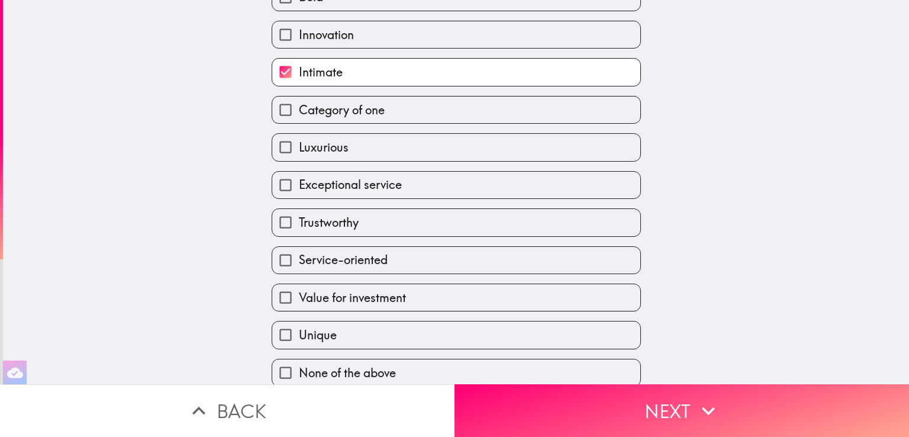
scroll to position [108, 0]
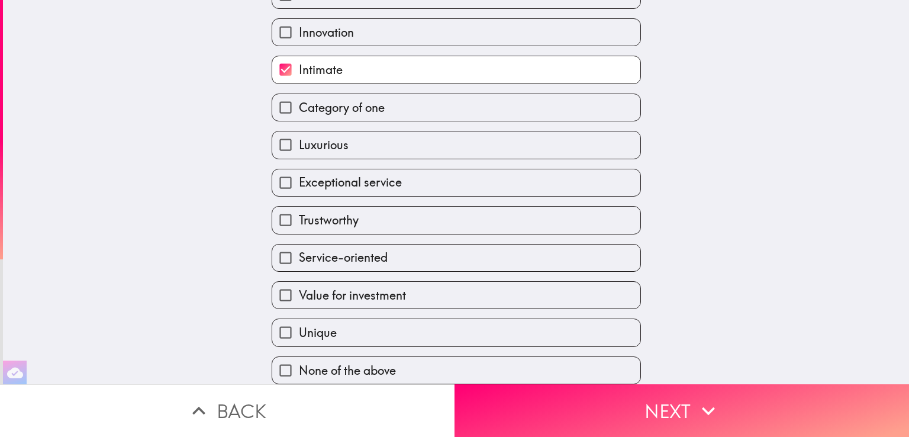
click at [585, 334] on label "Unique" at bounding box center [456, 332] width 368 height 27
click at [299, 334] on input "Unique" at bounding box center [285, 332] width 27 height 27
checkbox input "true"
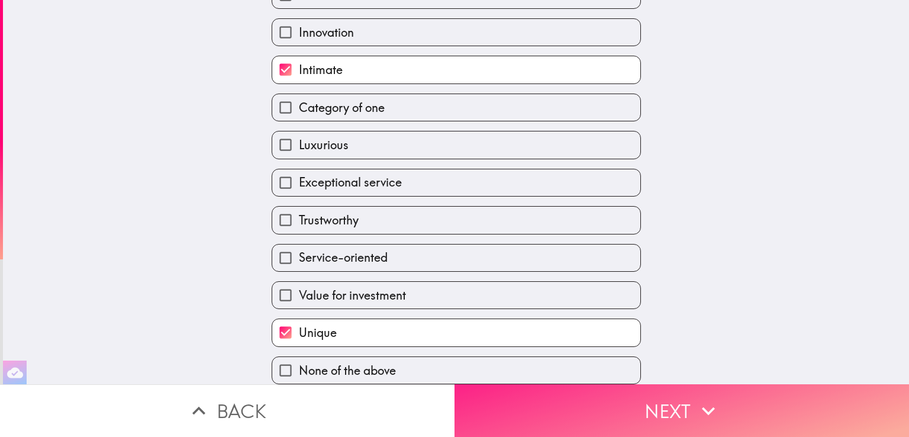
click at [673, 396] on button "Next" at bounding box center [682, 410] width 455 height 53
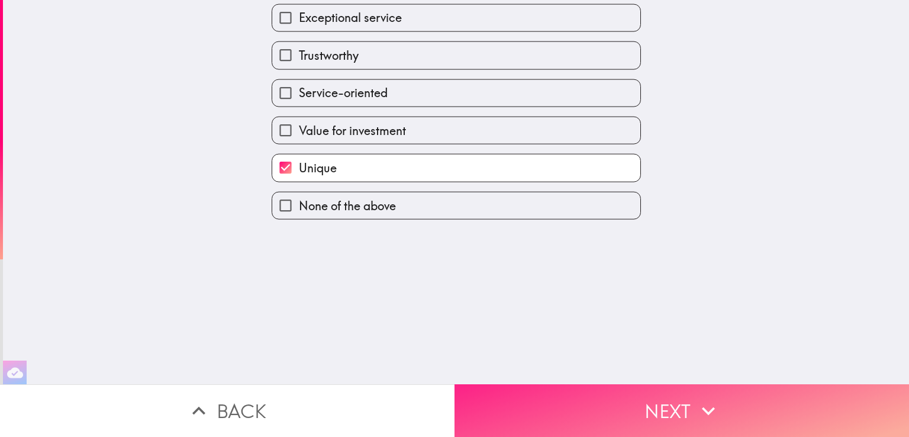
scroll to position [0, 0]
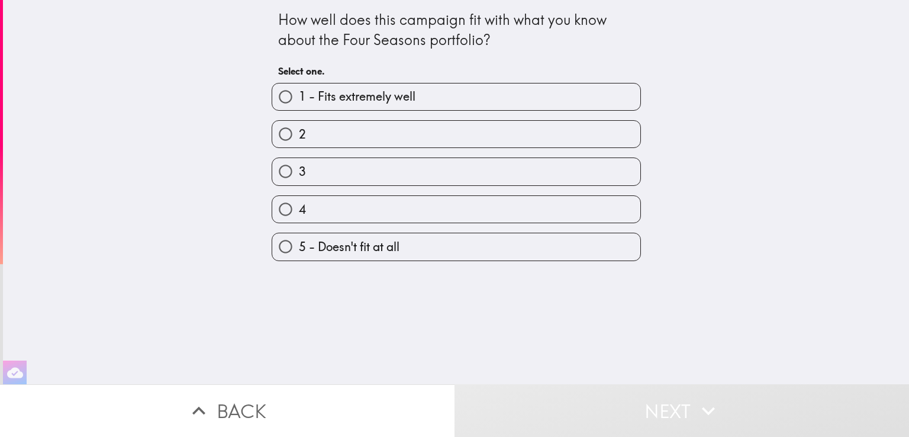
click at [427, 211] on label "4" at bounding box center [456, 209] width 368 height 27
click at [299, 211] on input "4" at bounding box center [285, 209] width 27 height 27
radio input "true"
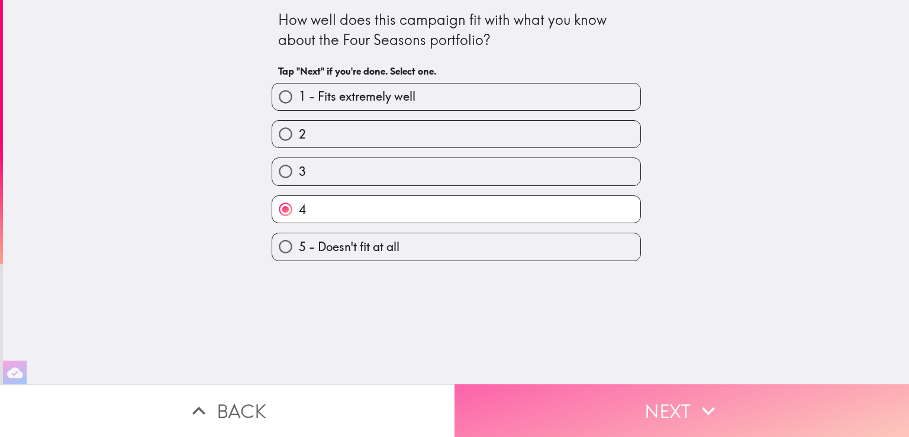
click at [655, 396] on button "Next" at bounding box center [682, 410] width 455 height 53
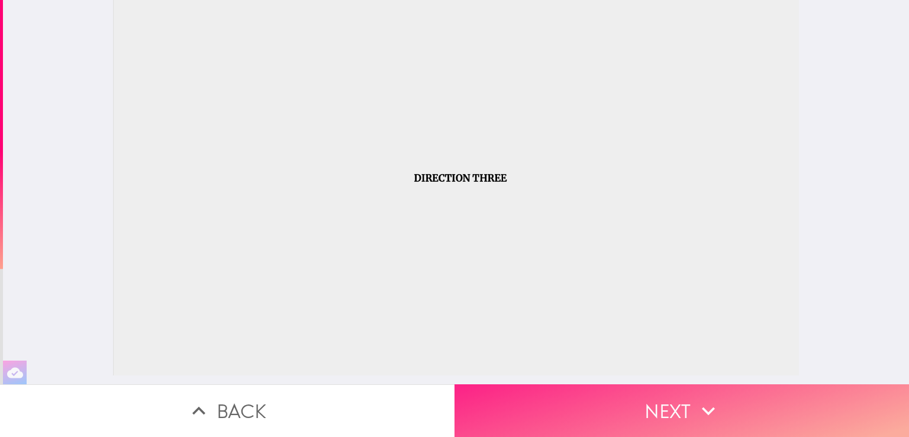
click at [696, 398] on icon "button" at bounding box center [709, 411] width 26 height 26
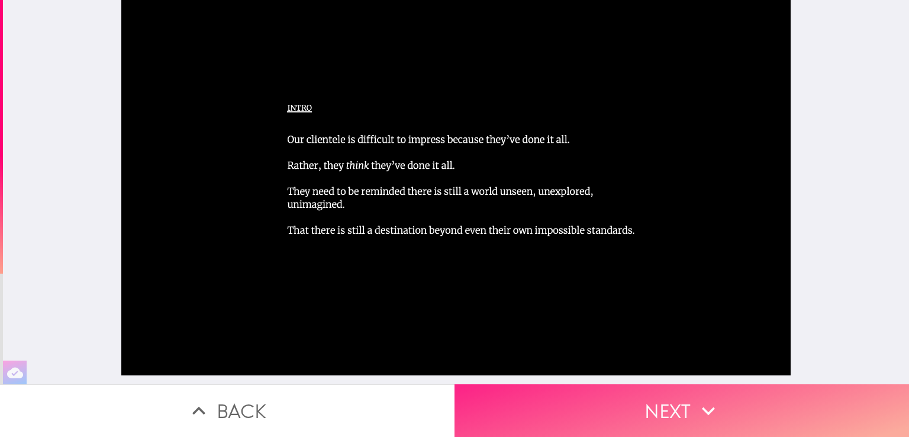
click at [703, 398] on icon "button" at bounding box center [709, 411] width 26 height 26
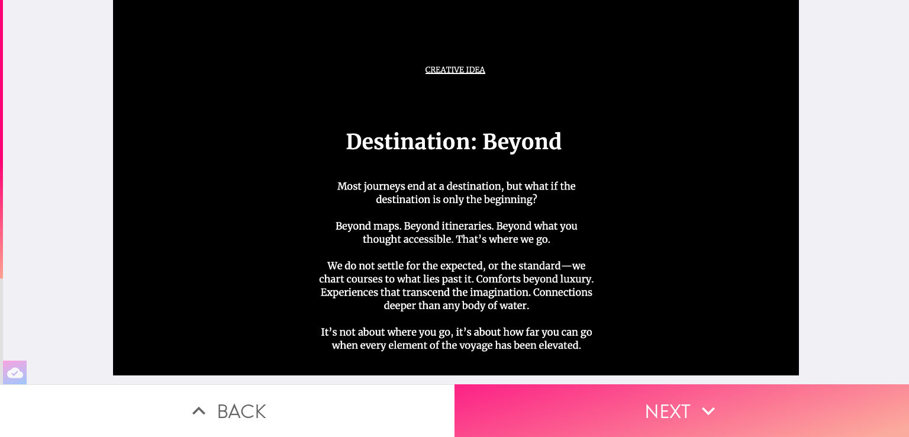
click at [744, 416] on button "Next" at bounding box center [682, 410] width 455 height 53
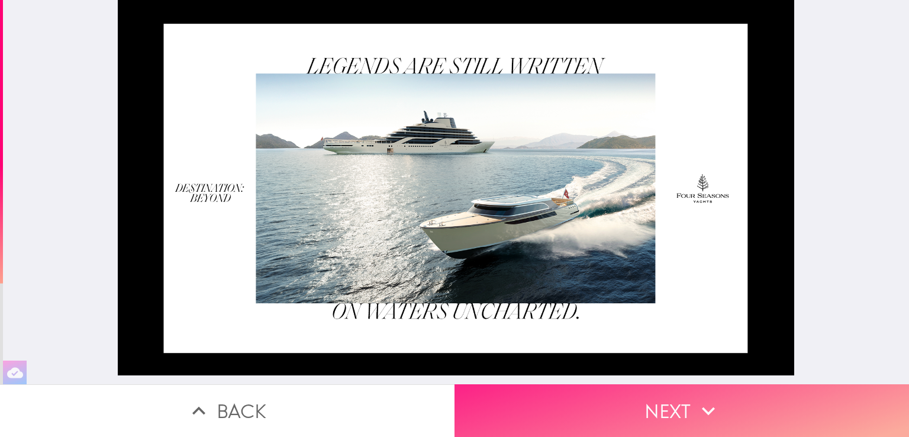
click at [742, 414] on button "Next" at bounding box center [682, 410] width 455 height 53
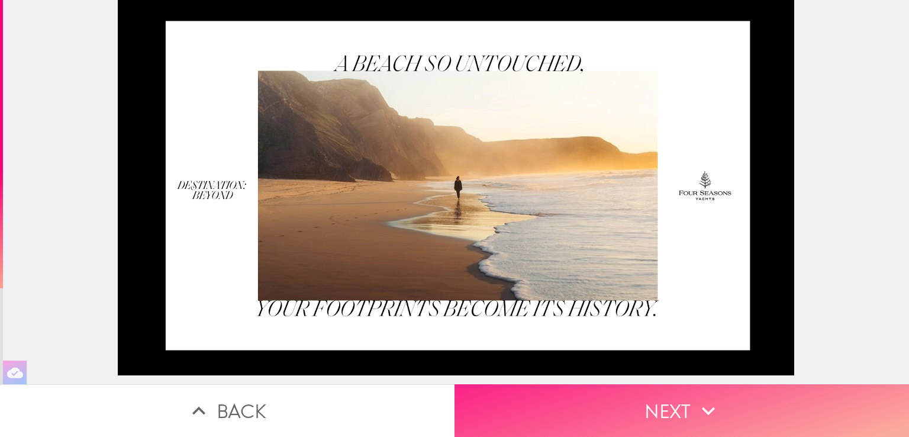
click at [742, 414] on button "Next" at bounding box center [682, 410] width 455 height 53
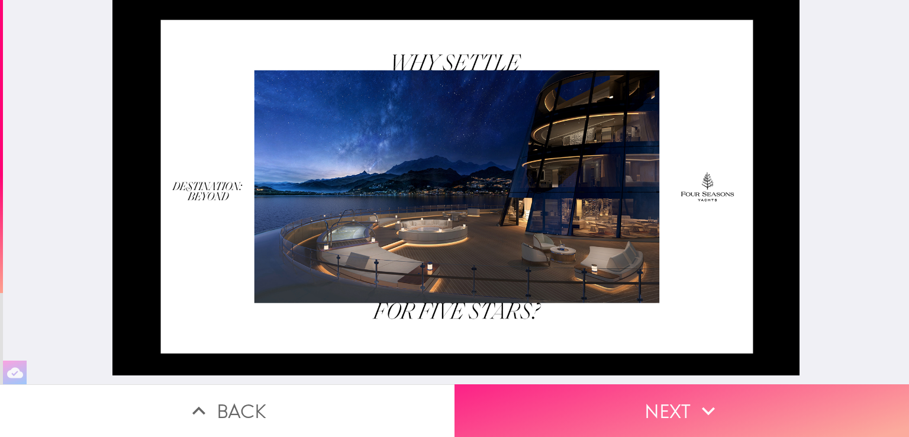
click at [742, 414] on button "Next" at bounding box center [682, 410] width 455 height 53
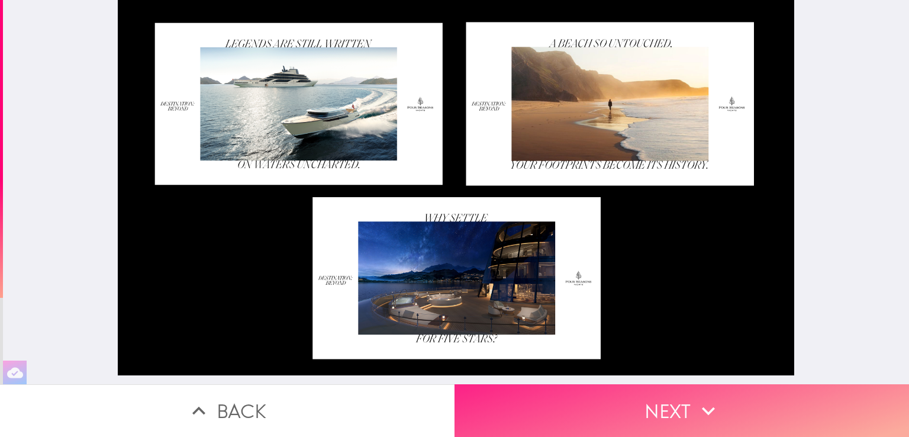
click at [741, 414] on button "Next" at bounding box center [682, 410] width 455 height 53
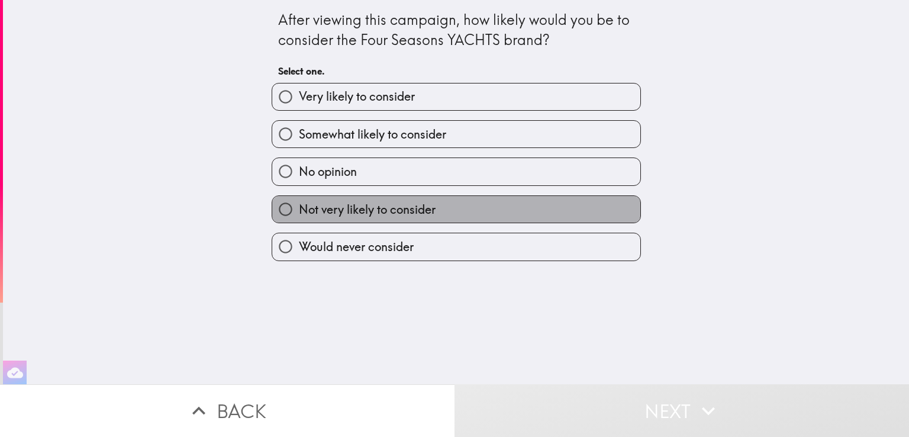
click at [515, 211] on label "Not very likely to consider" at bounding box center [456, 209] width 368 height 27
click at [299, 211] on input "Not very likely to consider" at bounding box center [285, 209] width 27 height 27
radio input "true"
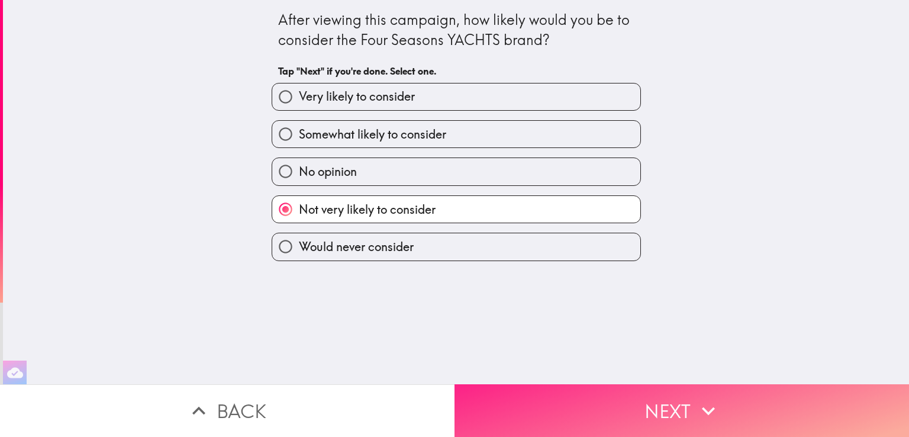
click at [696, 410] on icon "button" at bounding box center [709, 411] width 26 height 26
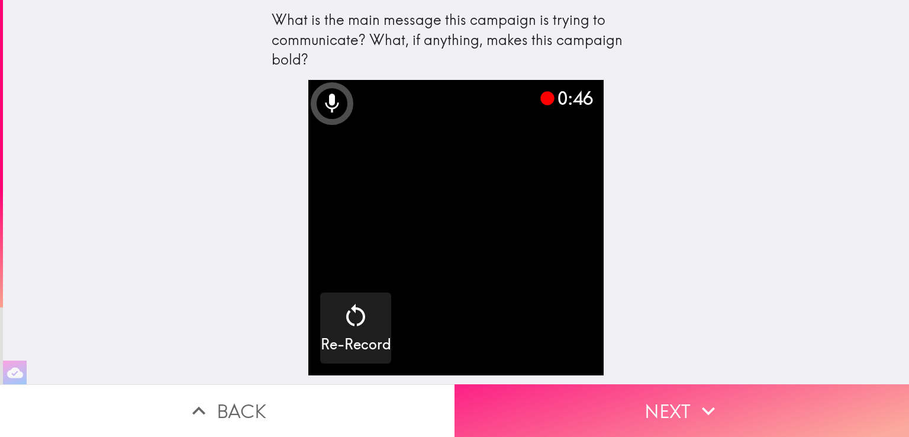
click at [684, 410] on button "Next" at bounding box center [682, 410] width 455 height 53
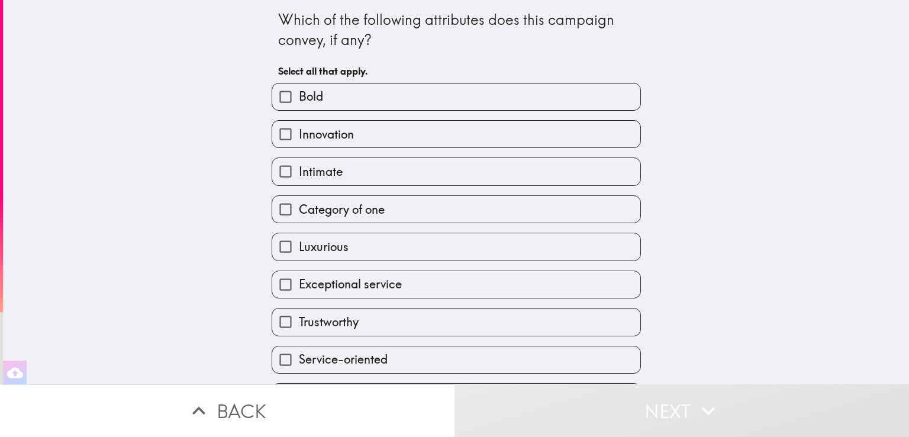
click at [320, 175] on span "Intimate" at bounding box center [321, 171] width 44 height 17
click at [299, 175] on input "Intimate" at bounding box center [285, 171] width 27 height 27
checkbox input "true"
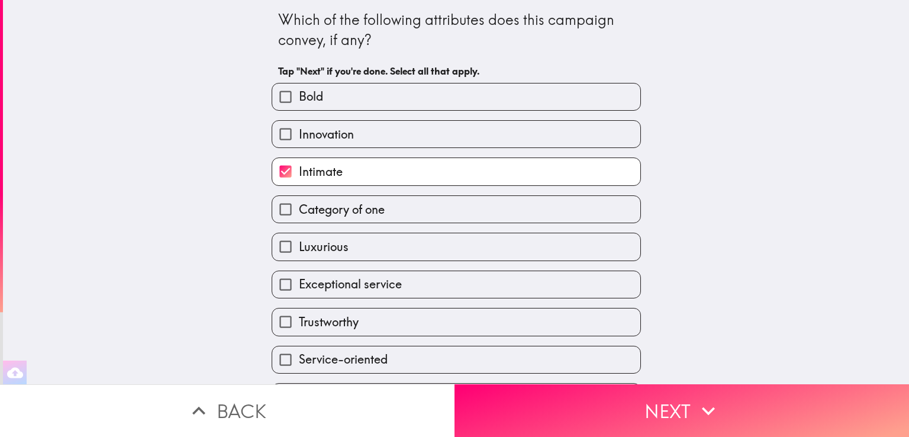
click at [424, 249] on label "Luxurious" at bounding box center [456, 246] width 368 height 27
click at [299, 249] on input "Luxurious" at bounding box center [285, 246] width 27 height 27
checkbox input "true"
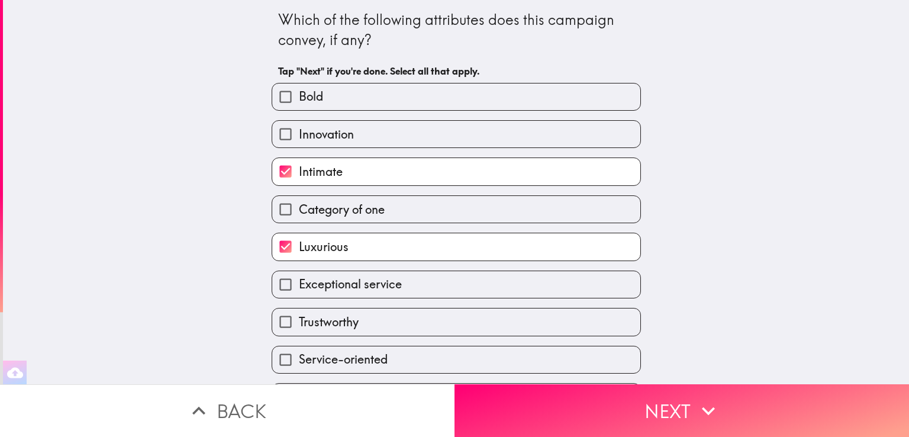
click at [412, 286] on label "Exceptional service" at bounding box center [456, 284] width 368 height 27
click at [299, 286] on input "Exceptional service" at bounding box center [285, 284] width 27 height 27
checkbox input "true"
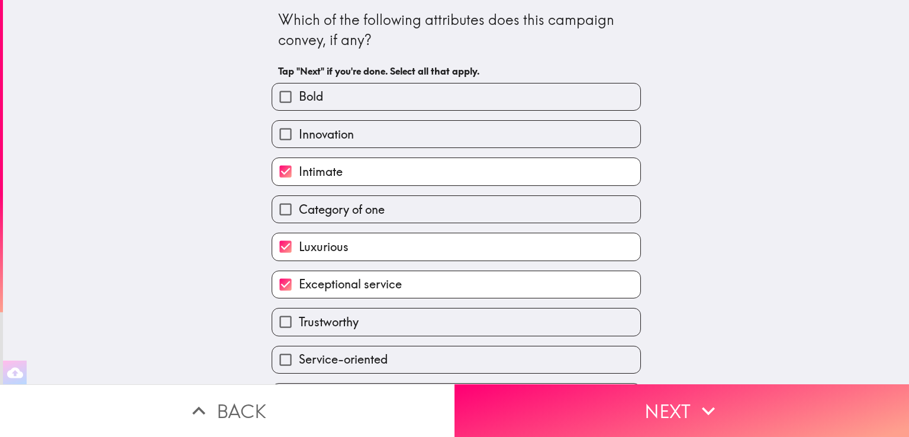
scroll to position [108, 0]
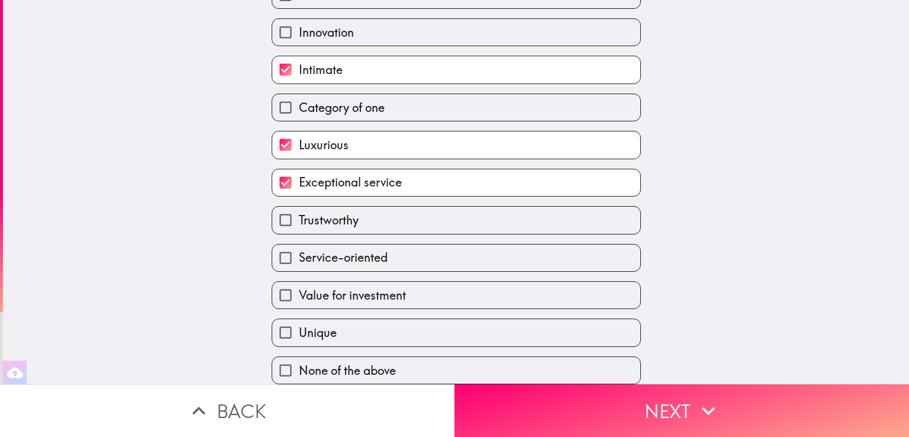
click at [352, 249] on span "Service-oriented" at bounding box center [343, 257] width 89 height 17
click at [299, 249] on input "Service-oriented" at bounding box center [285, 258] width 27 height 27
checkbox input "true"
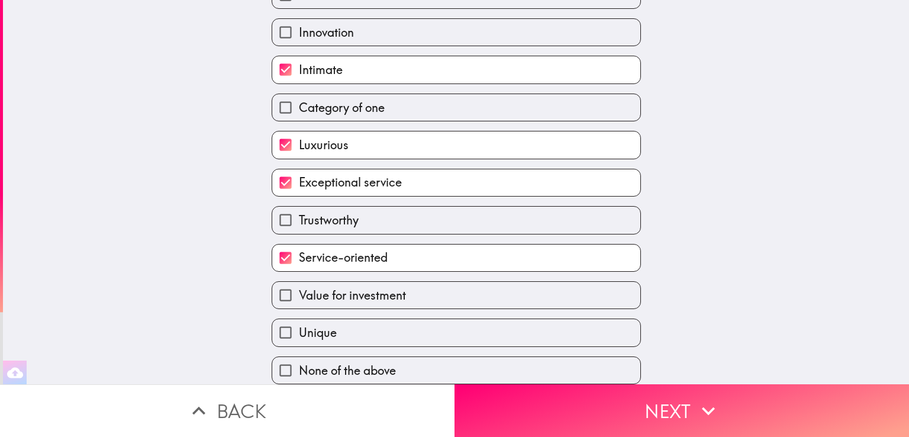
click at [365, 319] on label "Unique" at bounding box center [456, 332] width 368 height 27
click at [299, 319] on input "Unique" at bounding box center [285, 332] width 27 height 27
checkbox input "true"
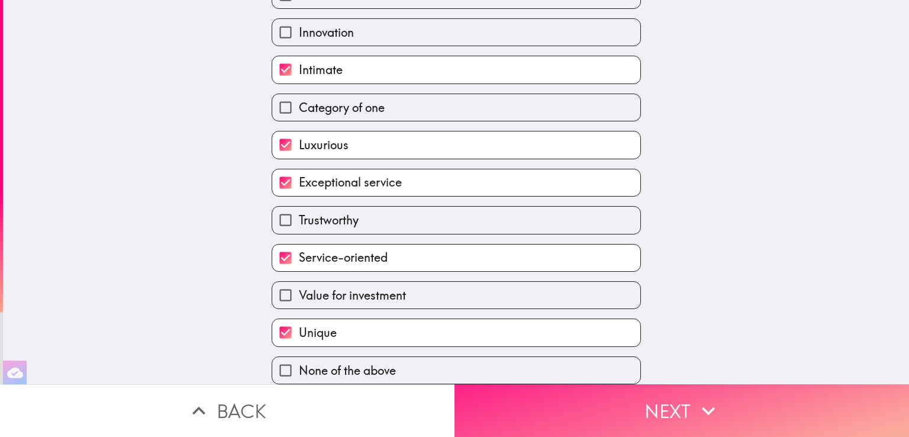
click at [682, 406] on button "Next" at bounding box center [682, 410] width 455 height 53
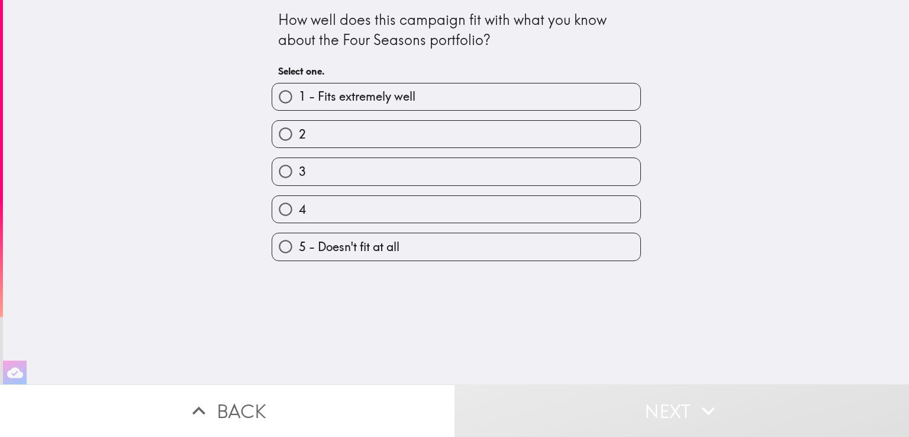
click at [393, 211] on label "4" at bounding box center [456, 209] width 368 height 27
click at [299, 211] on input "4" at bounding box center [285, 209] width 27 height 27
radio input "true"
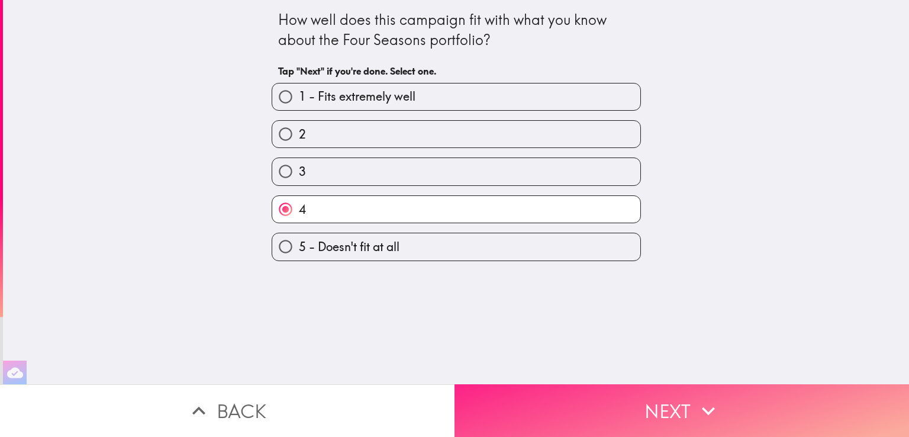
click at [671, 410] on button "Next" at bounding box center [682, 410] width 455 height 53
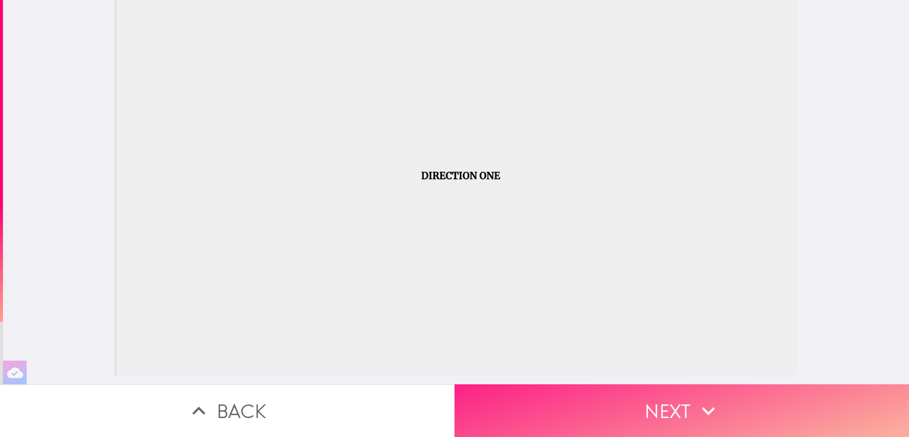
click at [805, 413] on button "Next" at bounding box center [682, 410] width 455 height 53
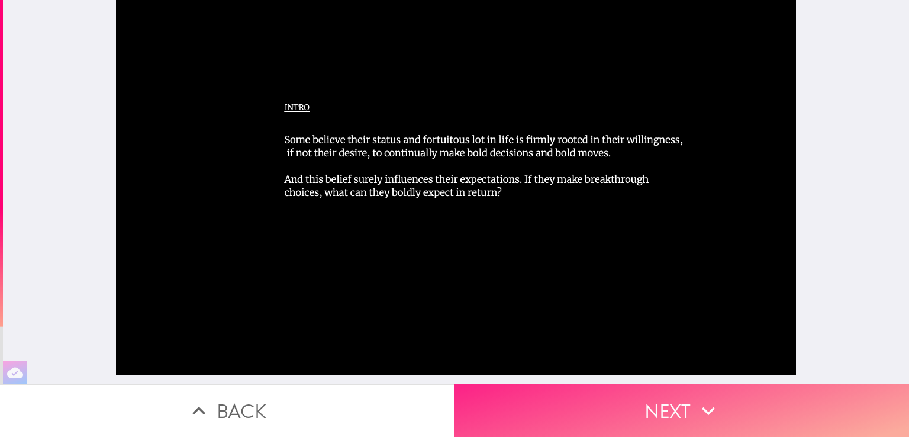
click at [696, 404] on icon "button" at bounding box center [709, 411] width 26 height 26
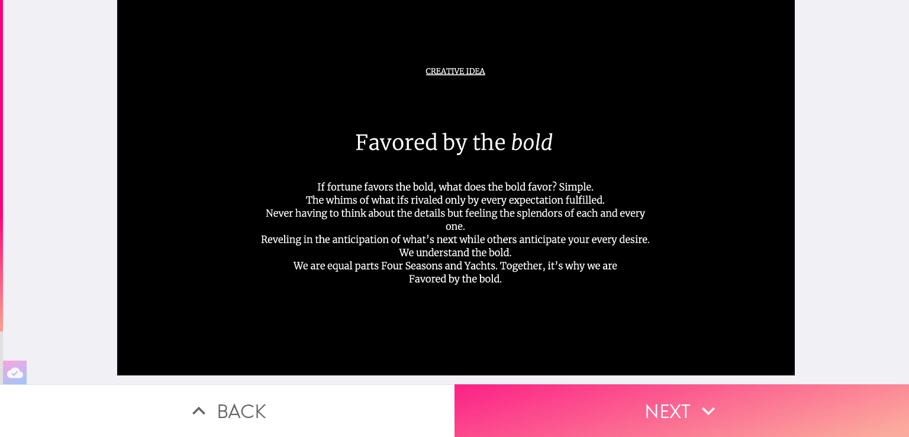
click at [696, 403] on icon "button" at bounding box center [709, 411] width 26 height 26
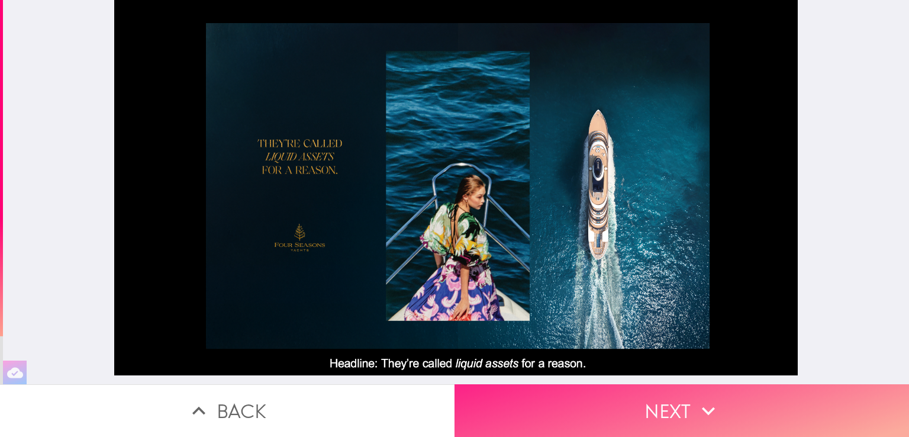
click at [696, 403] on icon "button" at bounding box center [709, 411] width 26 height 26
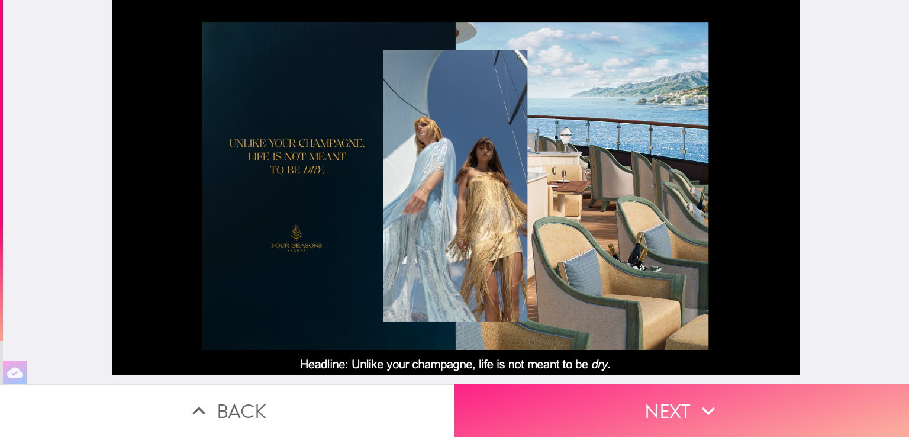
click at [696, 403] on icon "button" at bounding box center [709, 411] width 26 height 26
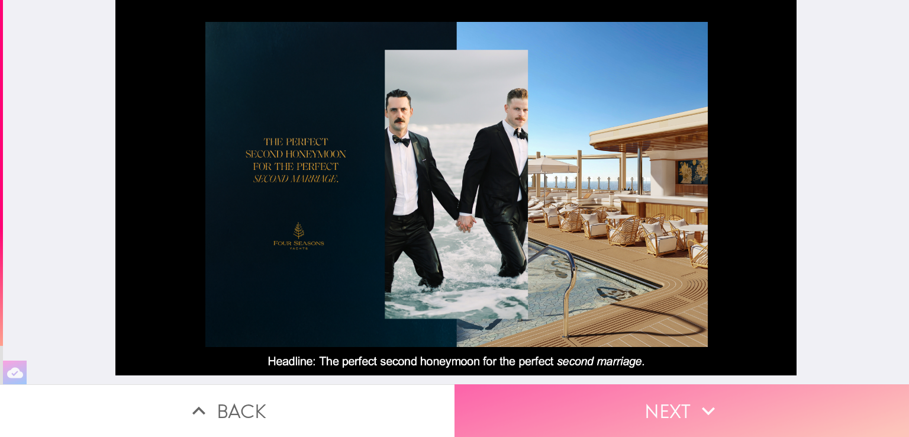
click at [696, 403] on icon "button" at bounding box center [709, 411] width 26 height 26
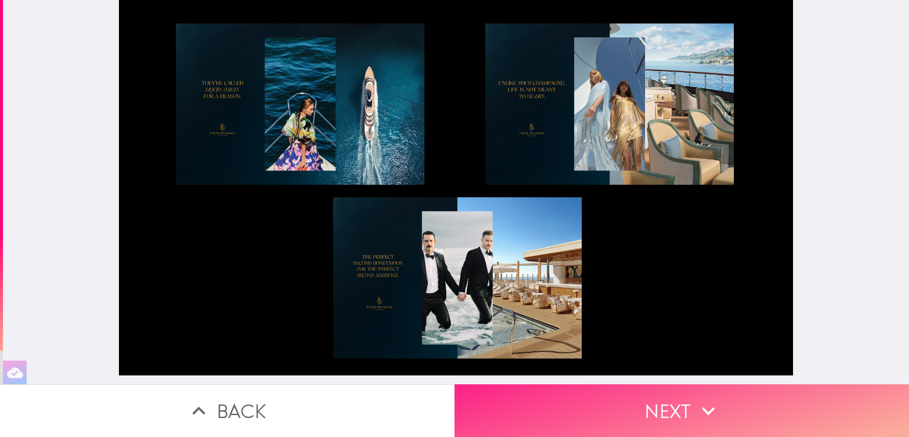
click at [768, 416] on button "Next" at bounding box center [682, 410] width 455 height 53
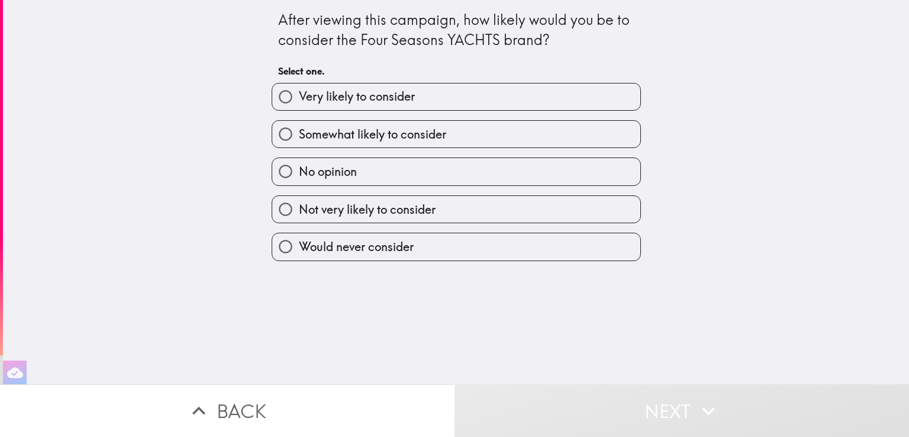
click at [439, 204] on label "Not very likely to consider" at bounding box center [456, 209] width 368 height 27
click at [299, 204] on input "Not very likely to consider" at bounding box center [285, 209] width 27 height 27
radio input "true"
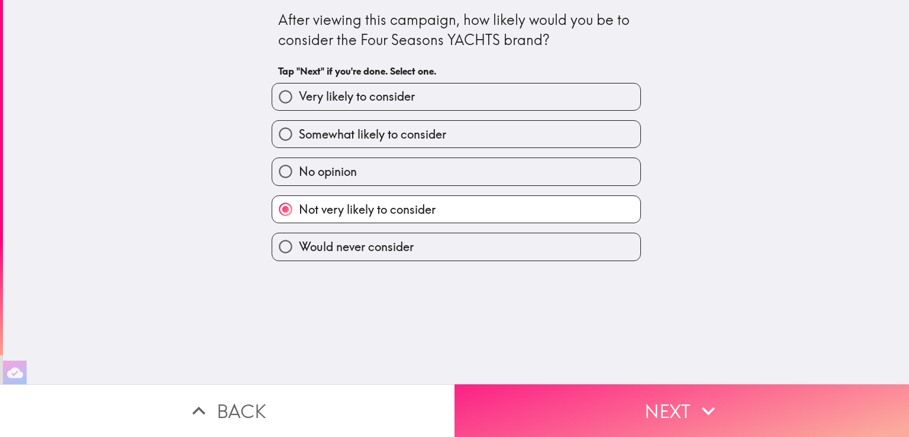
click at [674, 386] on button "Next" at bounding box center [682, 410] width 455 height 53
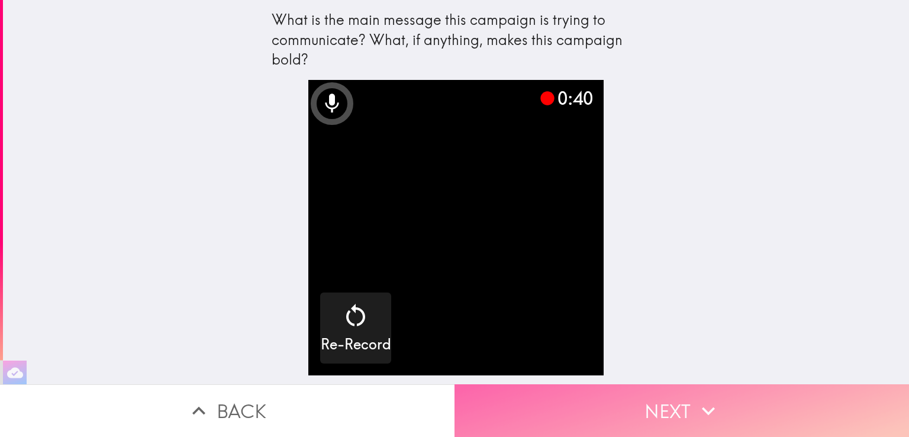
click at [680, 403] on button "Next" at bounding box center [682, 410] width 455 height 53
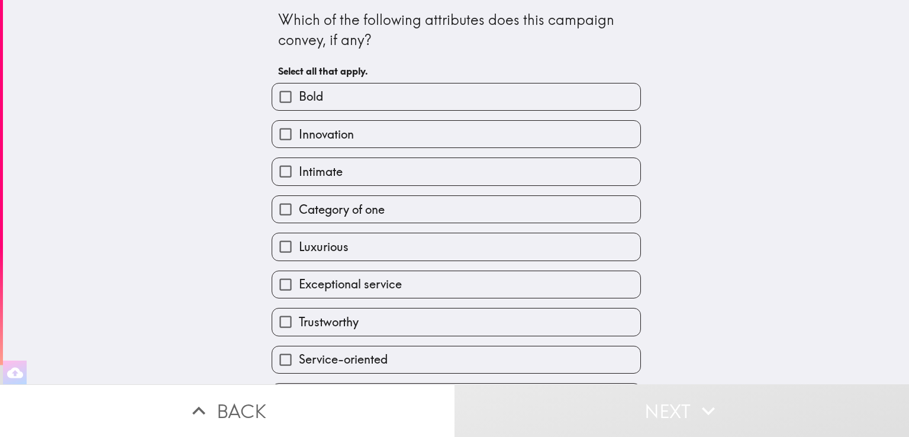
click at [601, 255] on label "Luxurious" at bounding box center [456, 246] width 368 height 27
click at [299, 255] on input "Luxurious" at bounding box center [285, 246] width 27 height 27
checkbox input "true"
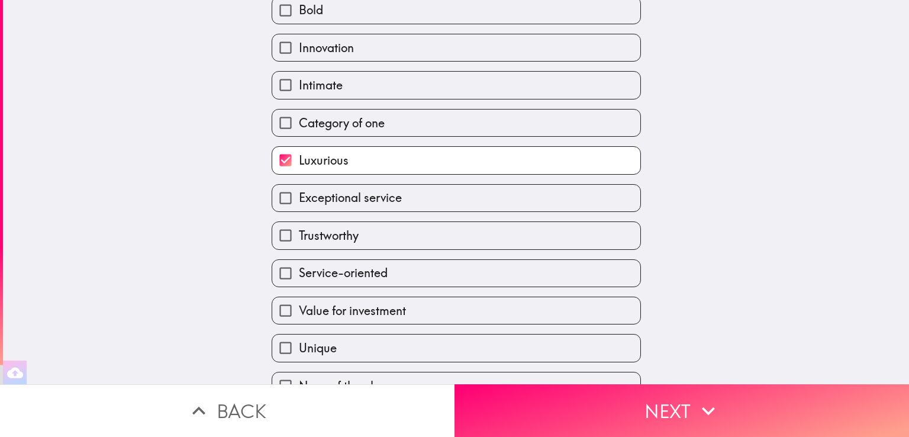
scroll to position [108, 0]
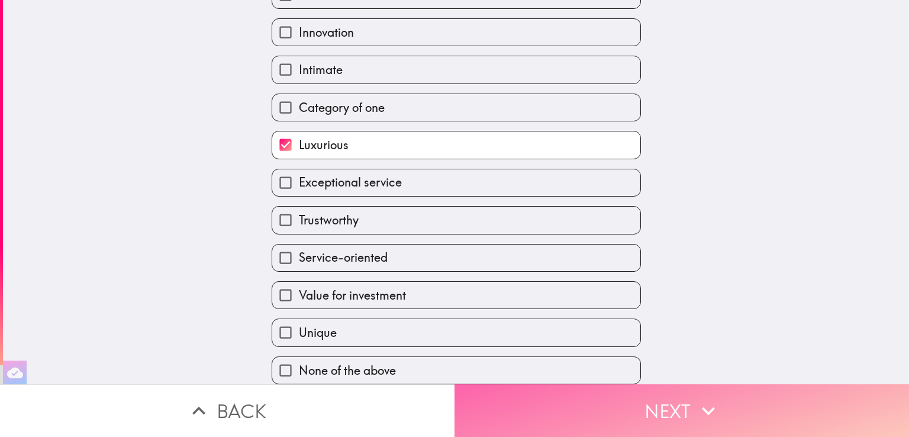
click at [684, 407] on button "Next" at bounding box center [682, 410] width 455 height 53
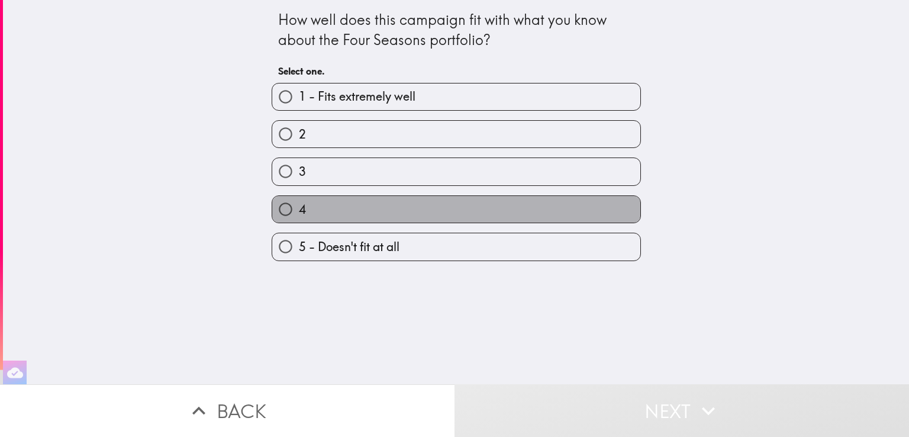
click at [386, 215] on label "4" at bounding box center [456, 209] width 368 height 27
click at [299, 215] on input "4" at bounding box center [285, 209] width 27 height 27
radio input "true"
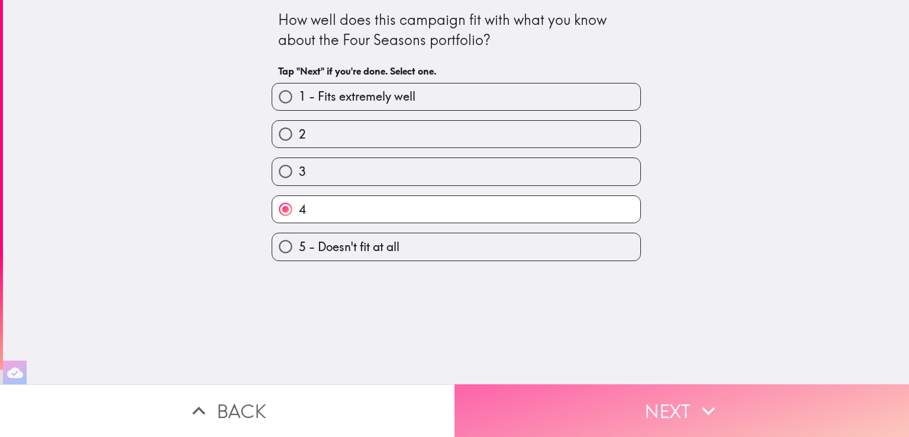
click at [678, 394] on button "Next" at bounding box center [682, 410] width 455 height 53
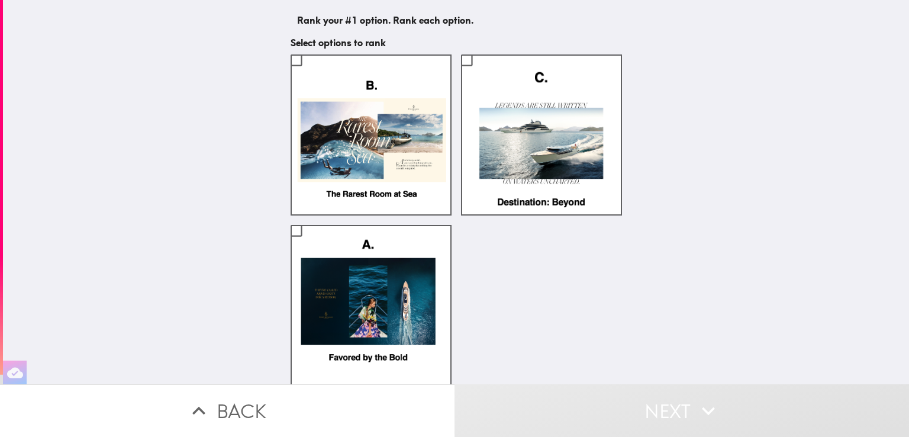
scroll to position [82, 0]
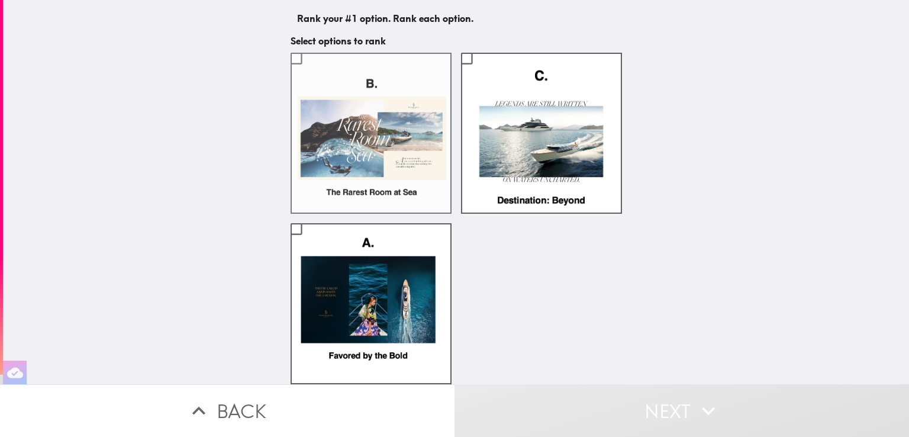
click at [328, 116] on label at bounding box center [371, 133] width 161 height 161
click at [310, 72] on input "checkbox" at bounding box center [296, 58] width 27 height 27
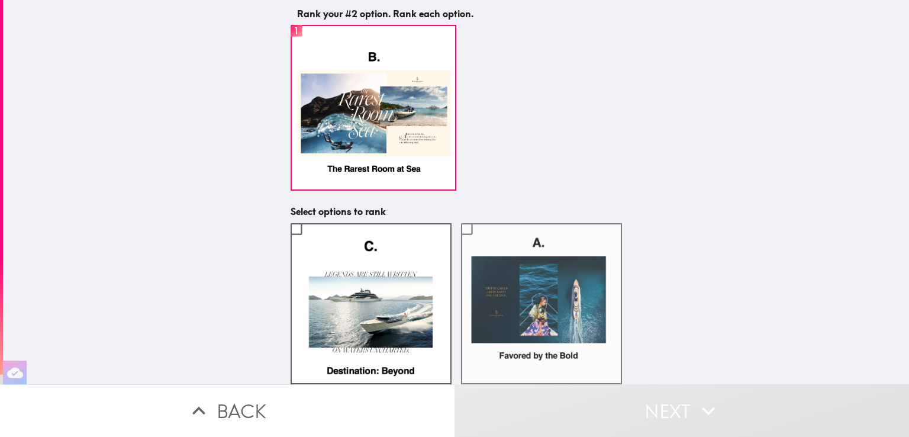
click at [530, 278] on label at bounding box center [541, 303] width 161 height 161
click at [480, 242] on input "checkbox" at bounding box center [466, 228] width 27 height 27
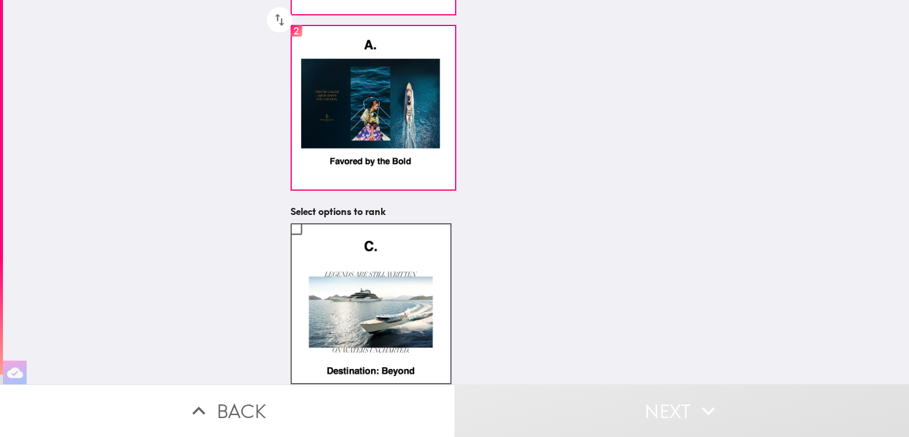
scroll to position [262, 0]
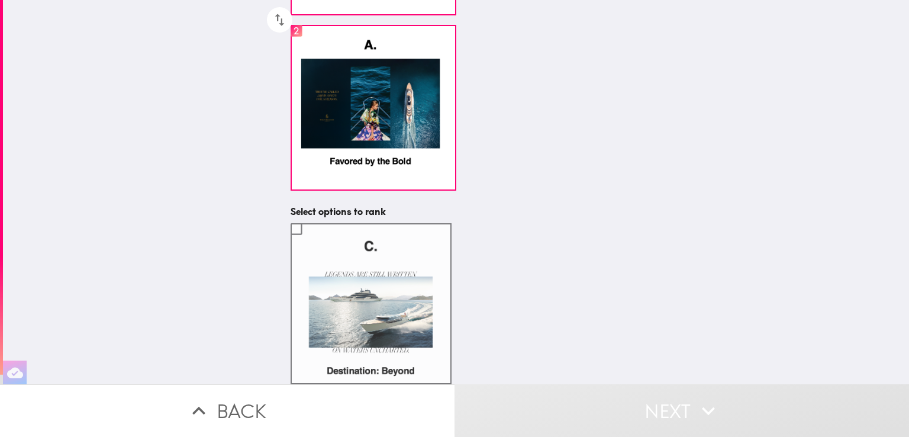
click at [379, 325] on label at bounding box center [371, 303] width 161 height 161
click at [310, 242] on input "checkbox" at bounding box center [296, 228] width 27 height 27
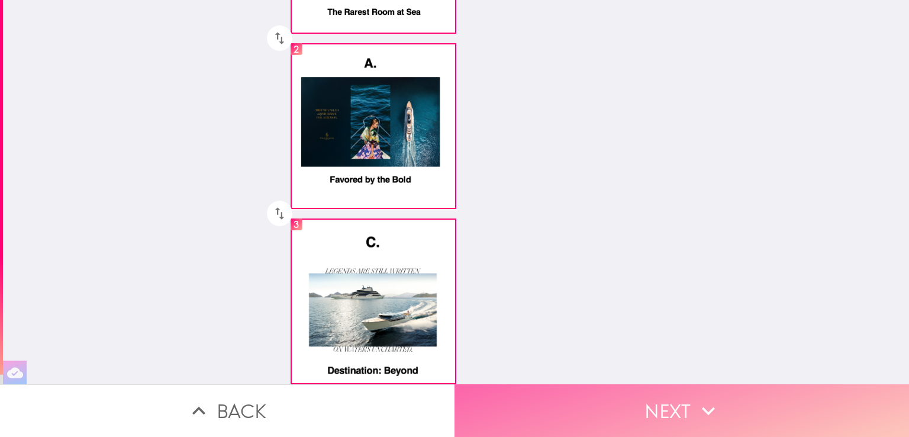
click at [696, 398] on icon "button" at bounding box center [709, 411] width 26 height 26
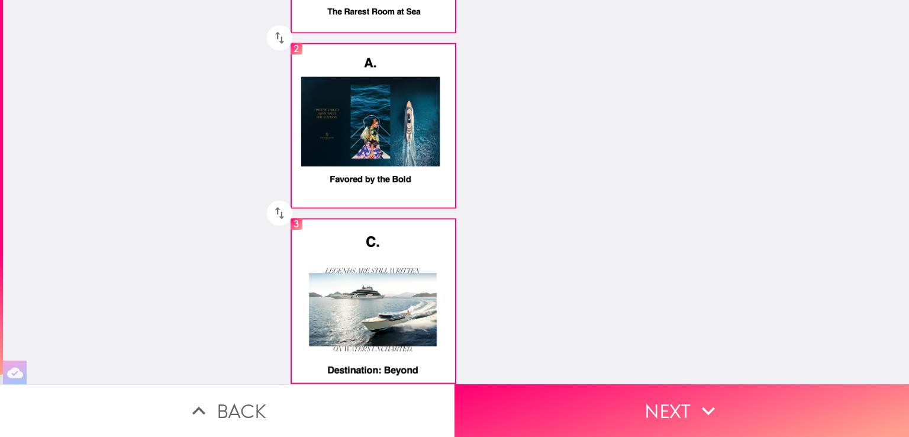
scroll to position [0, 0]
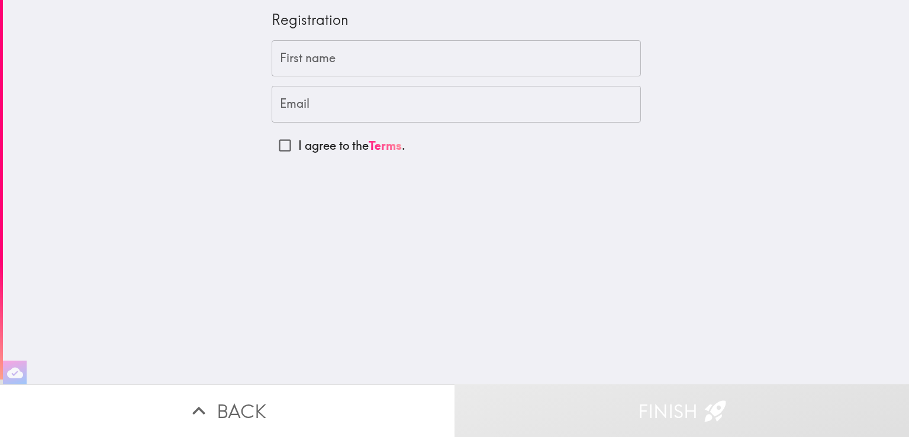
click at [317, 53] on div "First name First name" at bounding box center [456, 58] width 369 height 37
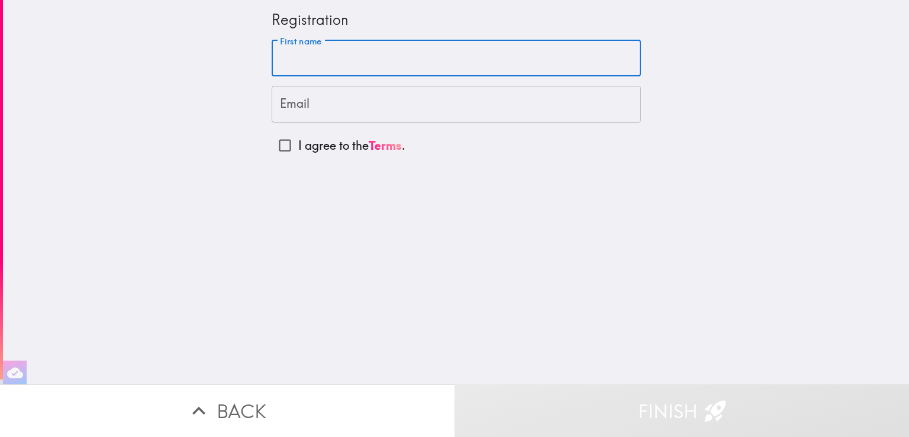
type input "[PERSON_NAME]"
type input "[PERSON_NAME][EMAIL_ADDRESS][PERSON_NAME][DOMAIN_NAME]"
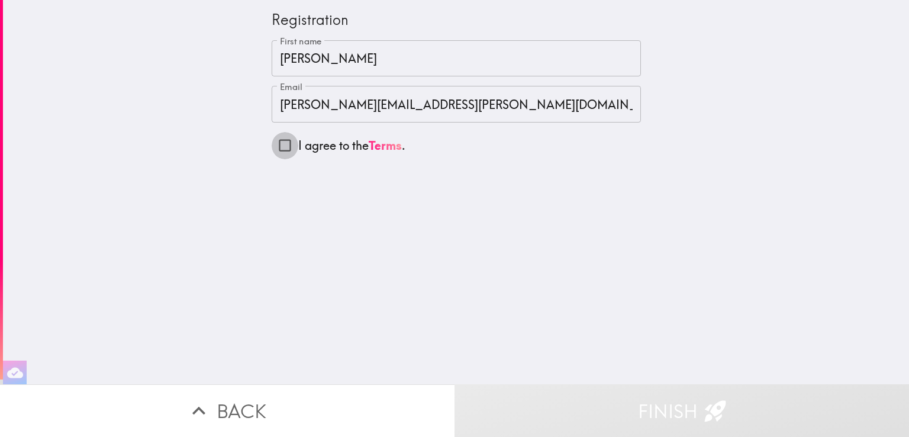
click at [274, 145] on input "I agree to the Terms ." at bounding box center [285, 145] width 27 height 27
checkbox input "true"
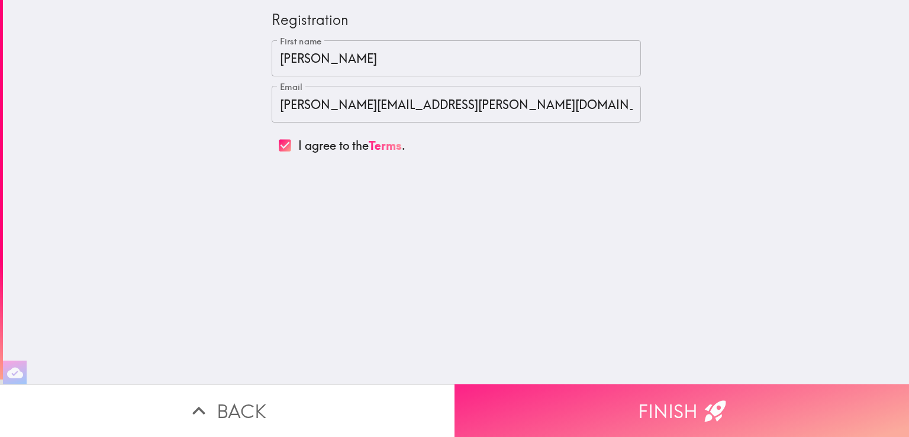
click at [680, 398] on button "Finish" at bounding box center [682, 410] width 455 height 53
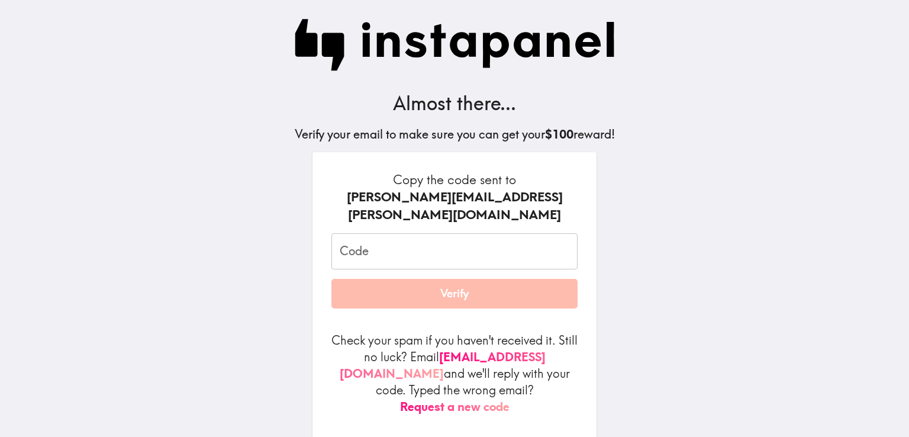
click at [415, 233] on input "Code" at bounding box center [455, 251] width 246 height 37
paste input "98n_FLh_A9d"
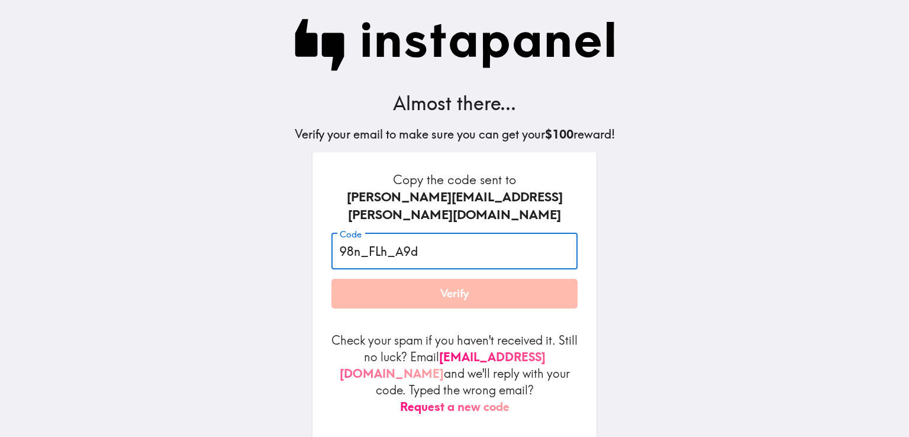
type input "98n_FLh_A9d"
click at [332, 279] on button "Verify" at bounding box center [455, 294] width 246 height 30
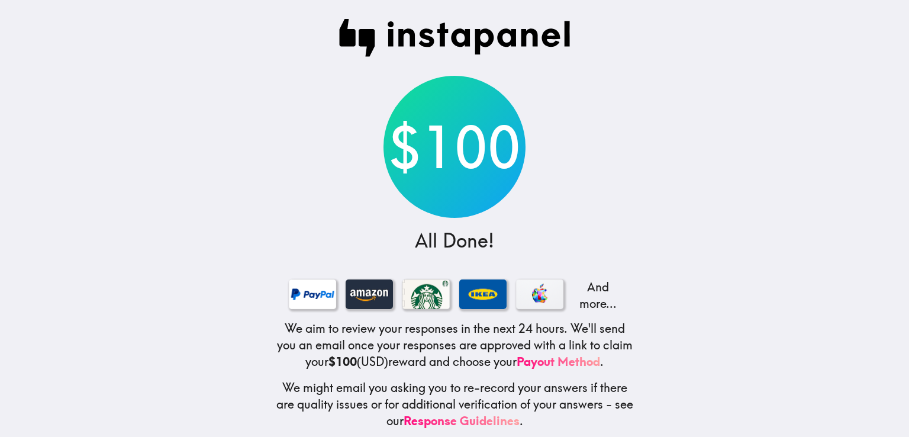
scroll to position [20, 0]
